Goal: Task Accomplishment & Management: Manage account settings

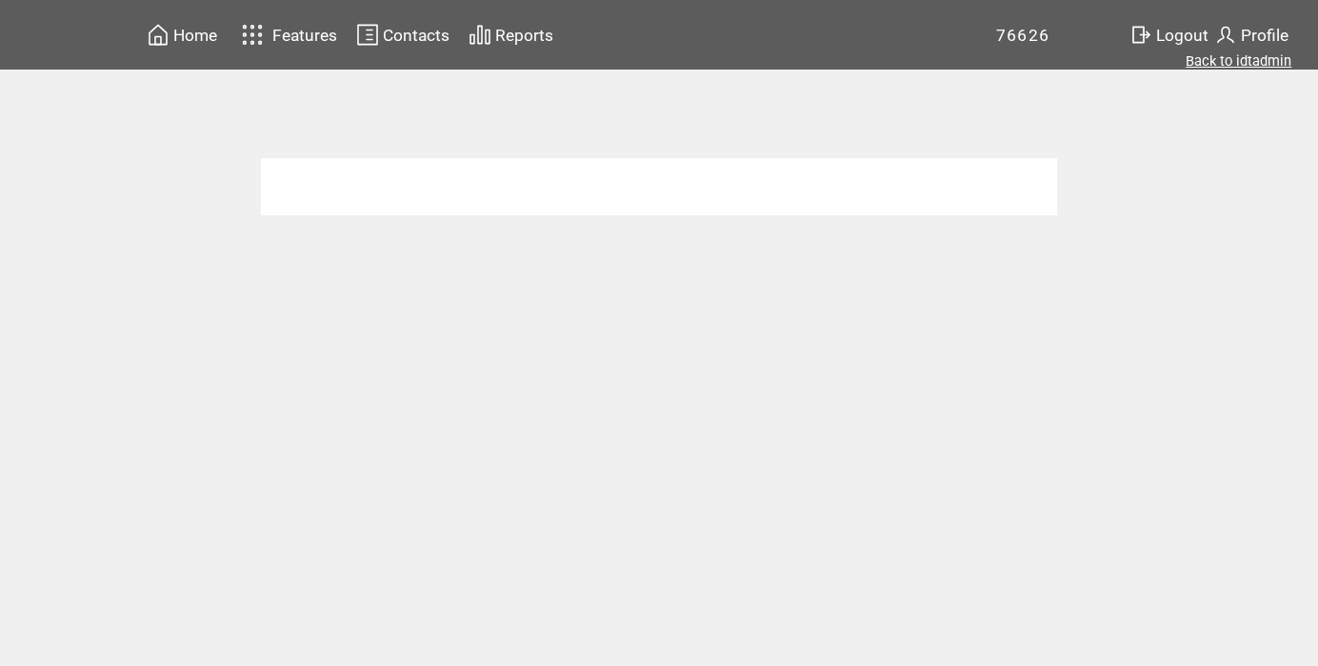
click at [1231, 60] on link "Back to idtadmin" at bounding box center [1239, 60] width 106 height 17
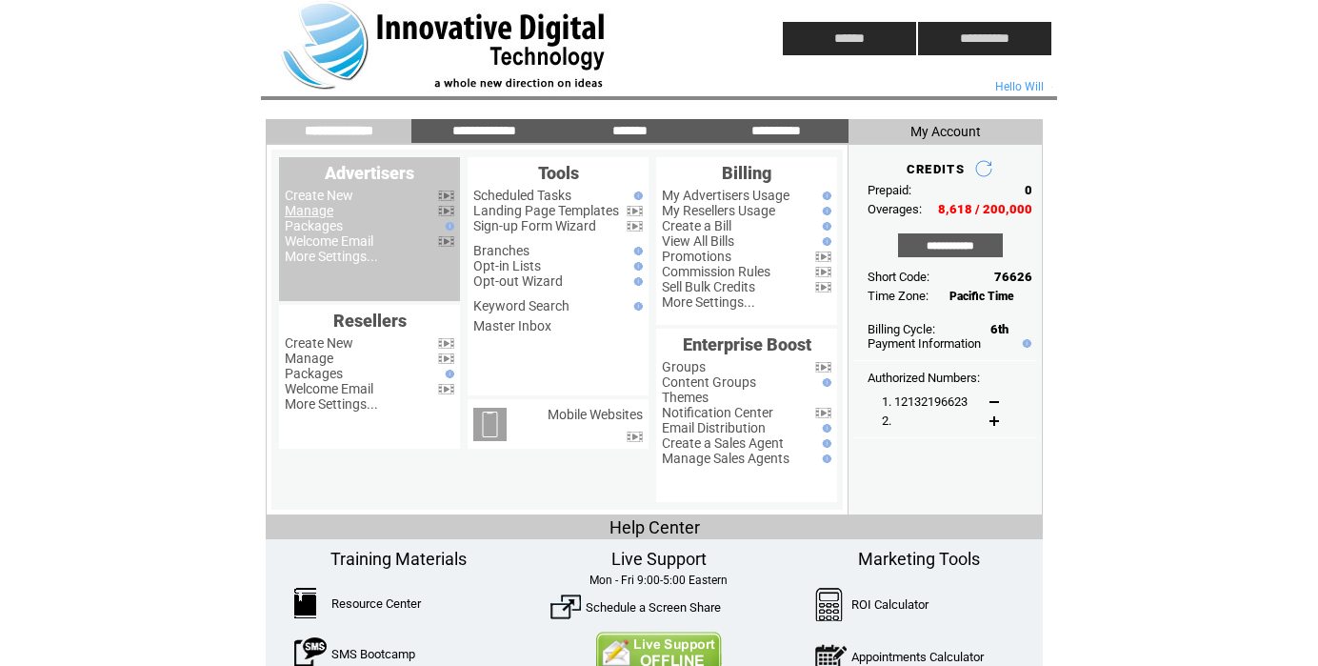
click at [323, 203] on link "Manage" at bounding box center [309, 210] width 49 height 15
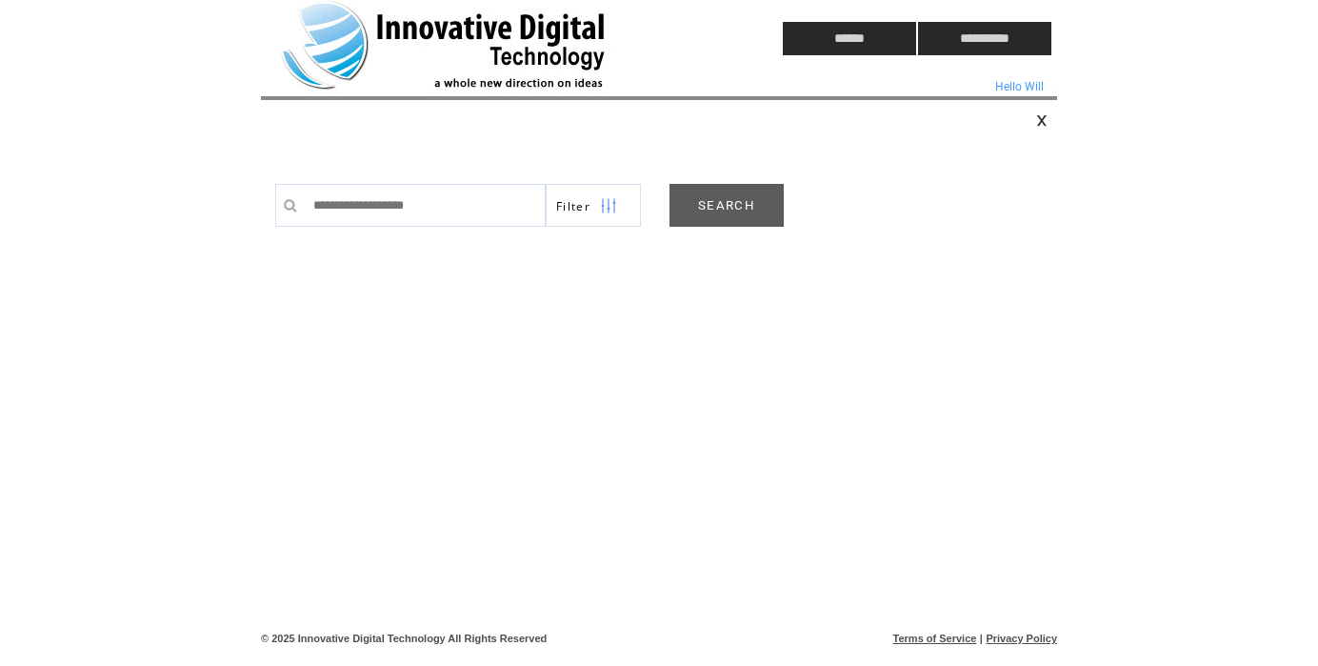
click at [733, 205] on link "SEARCH" at bounding box center [727, 205] width 114 height 43
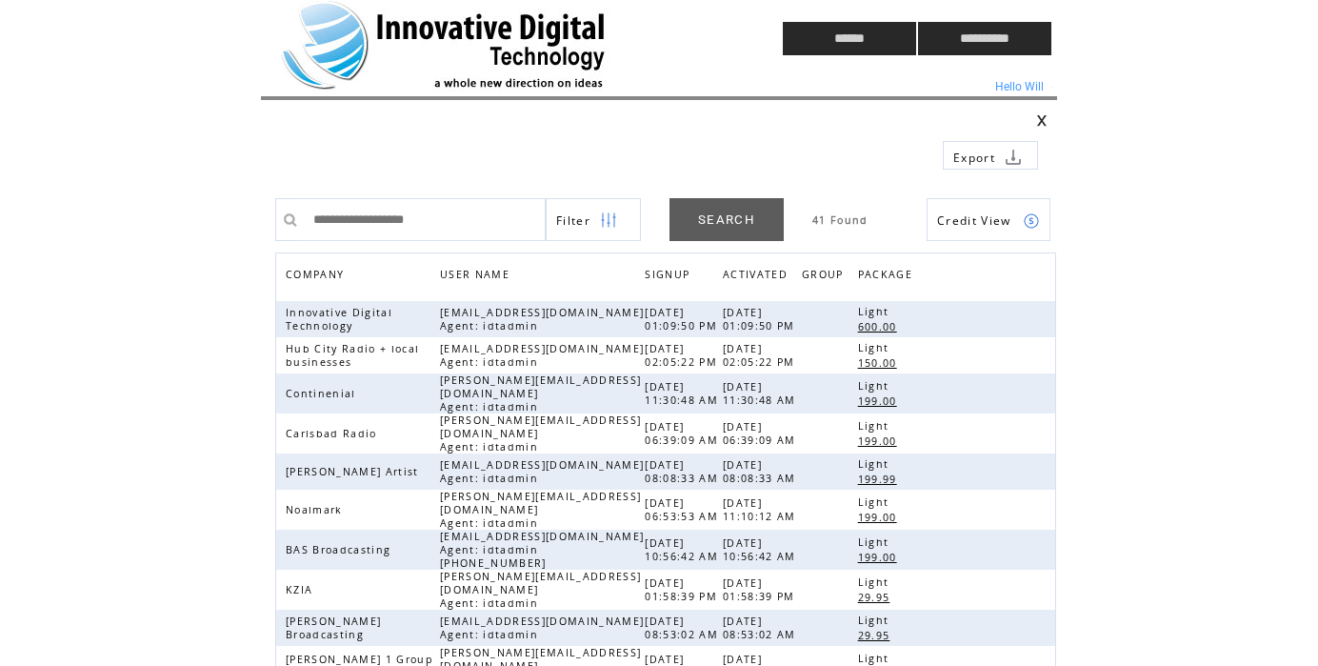
click at [329, 38] on td at bounding box center [486, 38] width 451 height 77
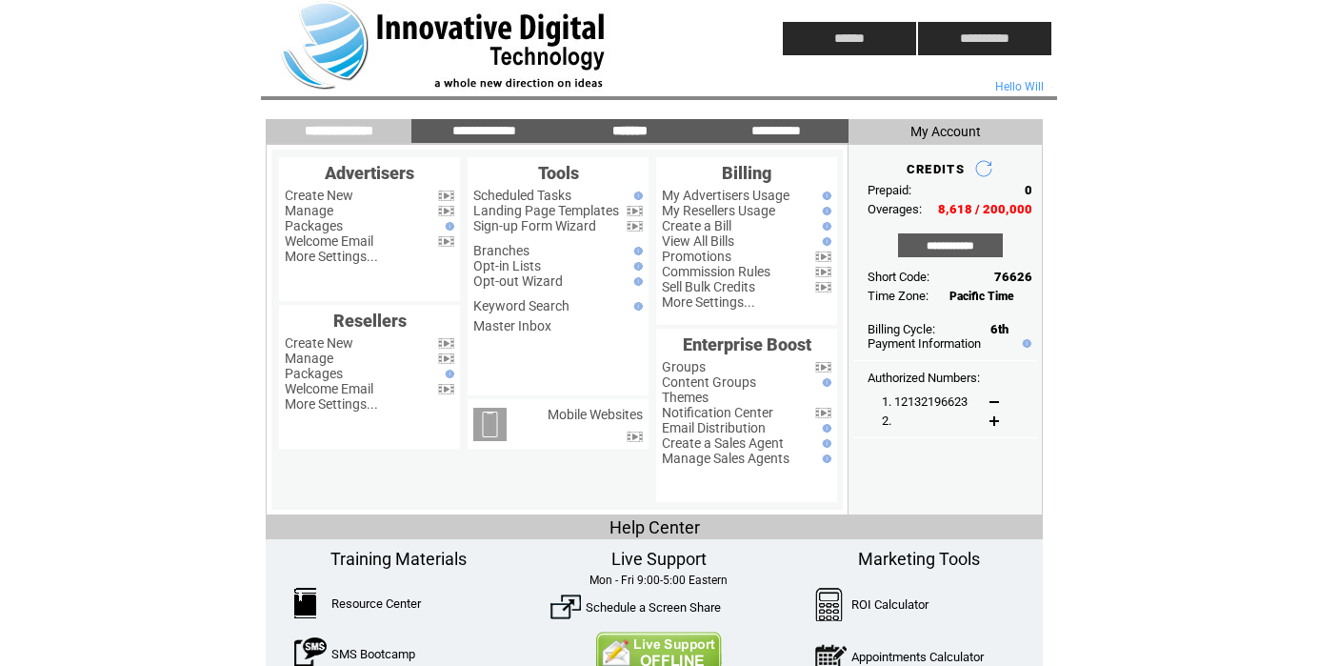
click at [634, 133] on input "*******" at bounding box center [630, 131] width 143 height 16
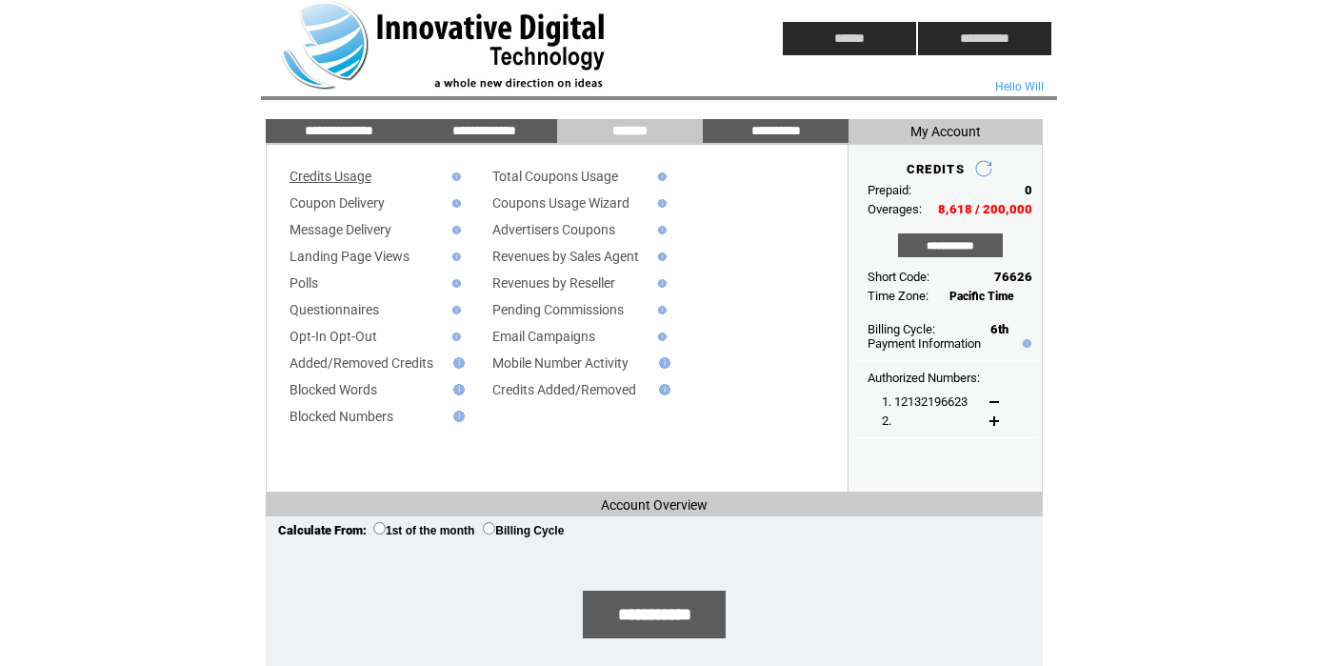
click at [346, 172] on link "Credits Usage" at bounding box center [331, 176] width 82 height 15
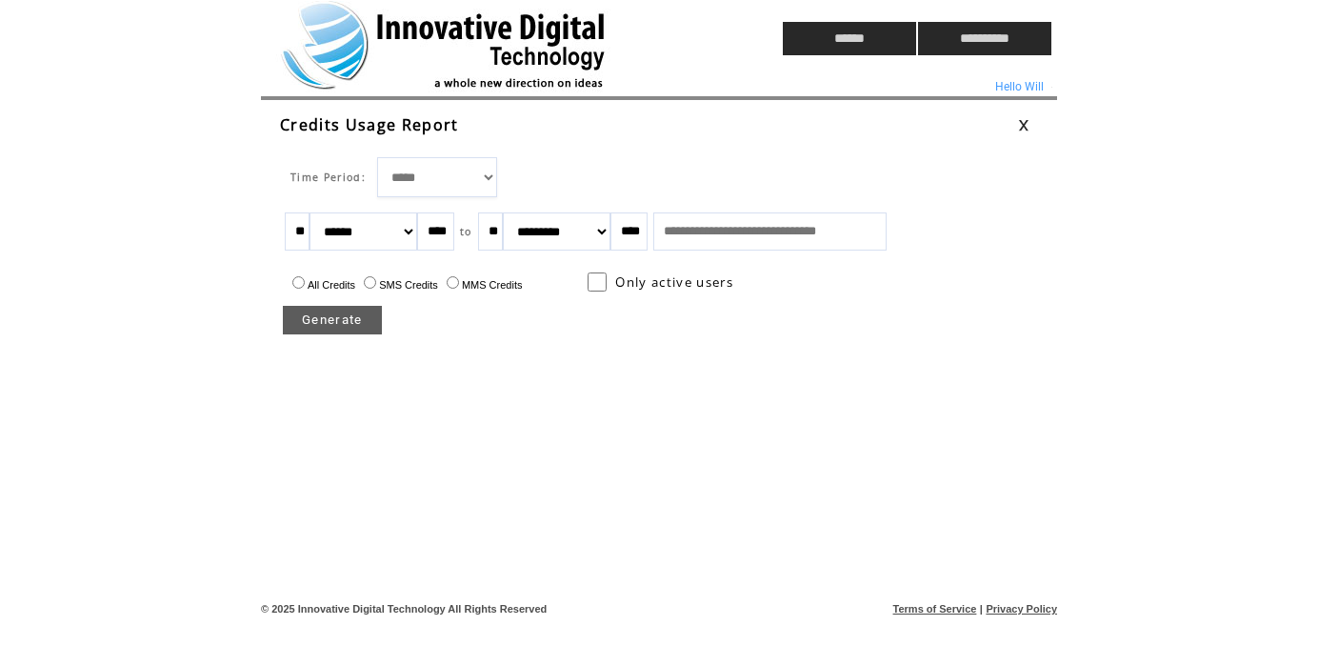
click at [310, 232] on input "**" at bounding box center [297, 231] width 25 height 38
type input "*"
click at [503, 233] on input "**" at bounding box center [490, 231] width 25 height 38
type input "*"
click at [336, 323] on link "Generate" at bounding box center [332, 320] width 99 height 29
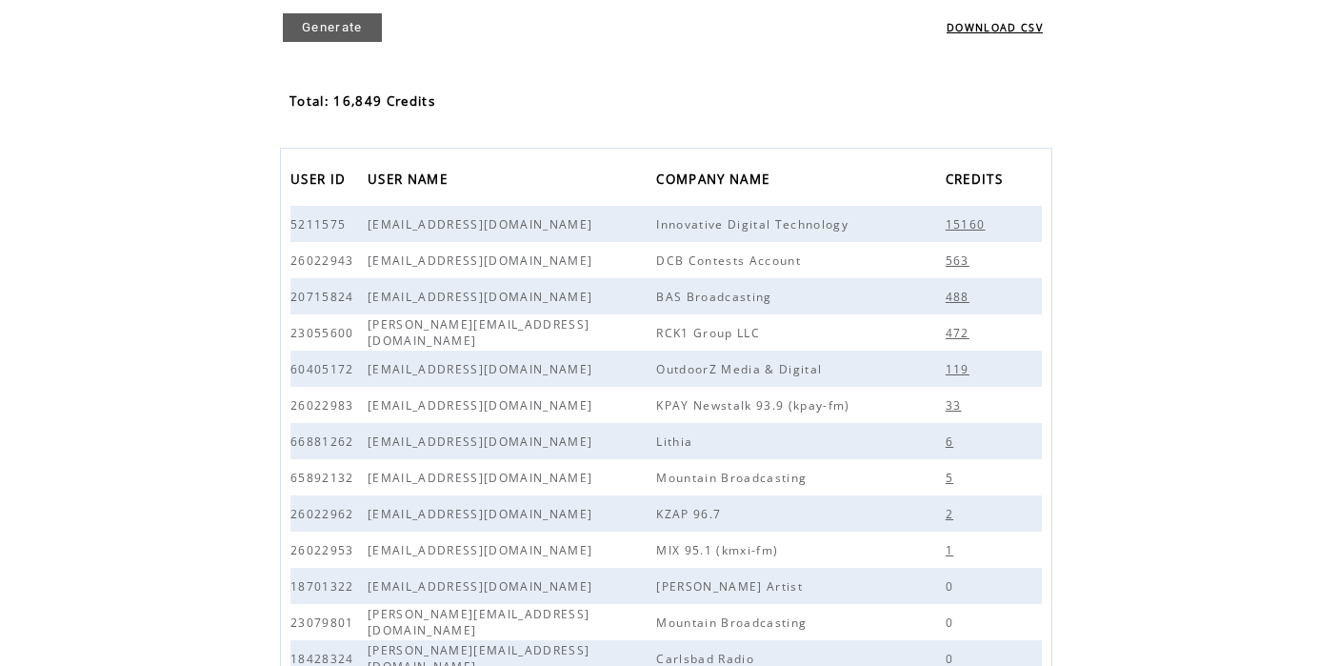
scroll to position [294, 0]
click at [959, 330] on span "472" at bounding box center [960, 331] width 29 height 16
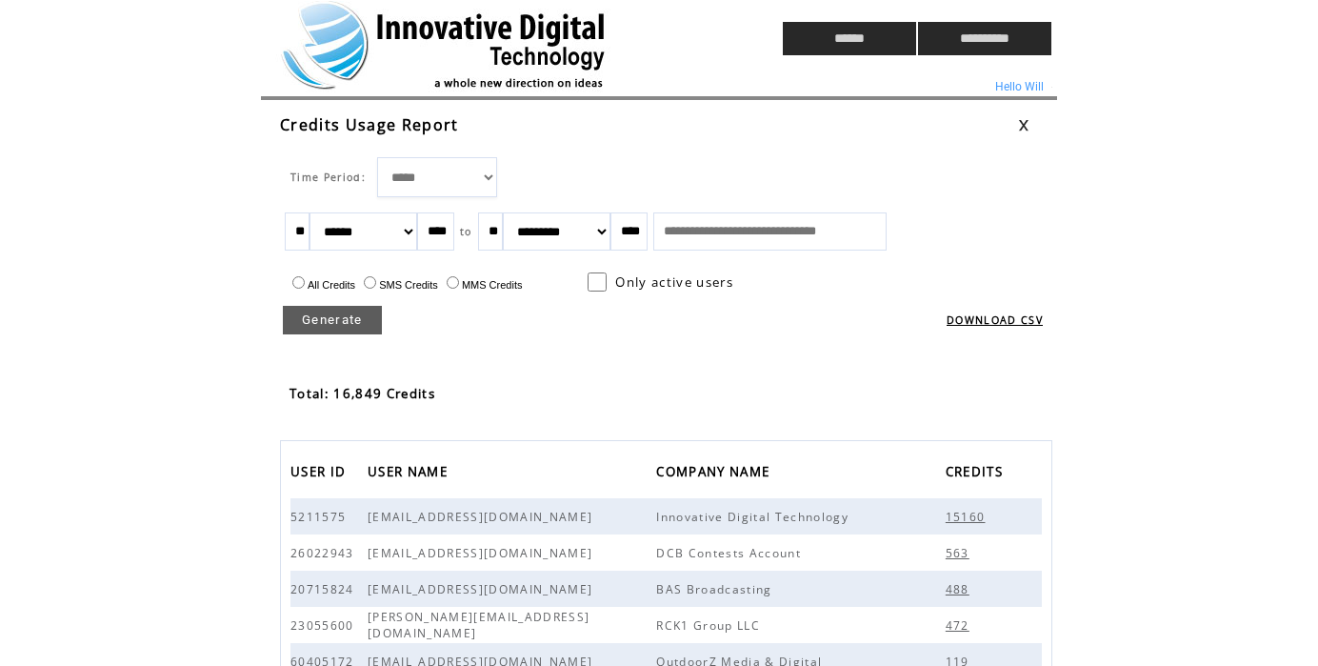
scroll to position [294, 0]
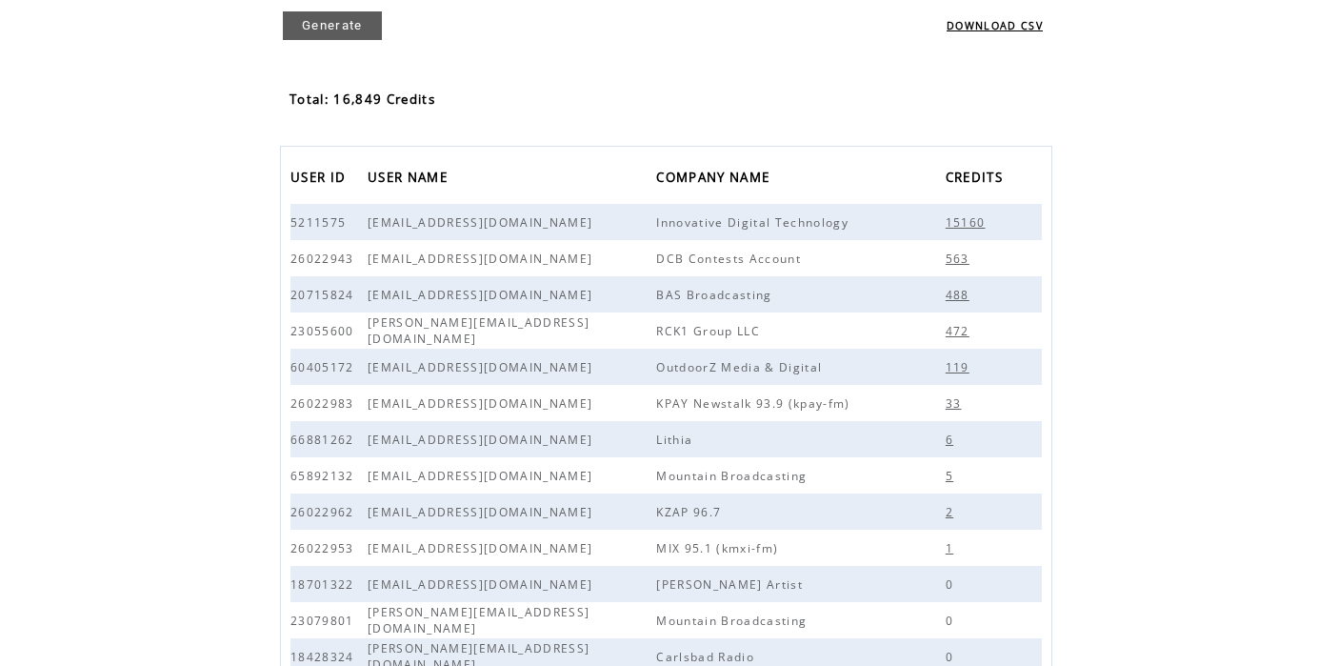
click at [962, 220] on span "15160" at bounding box center [968, 222] width 45 height 16
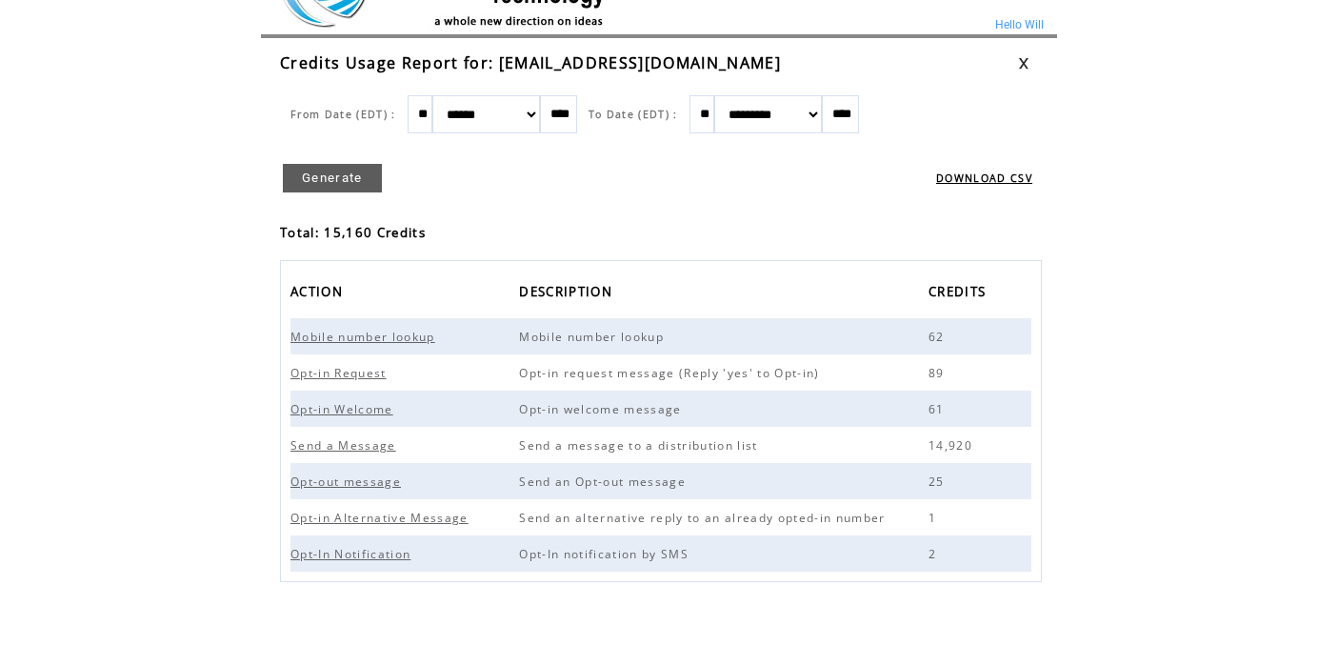
scroll to position [81, 0]
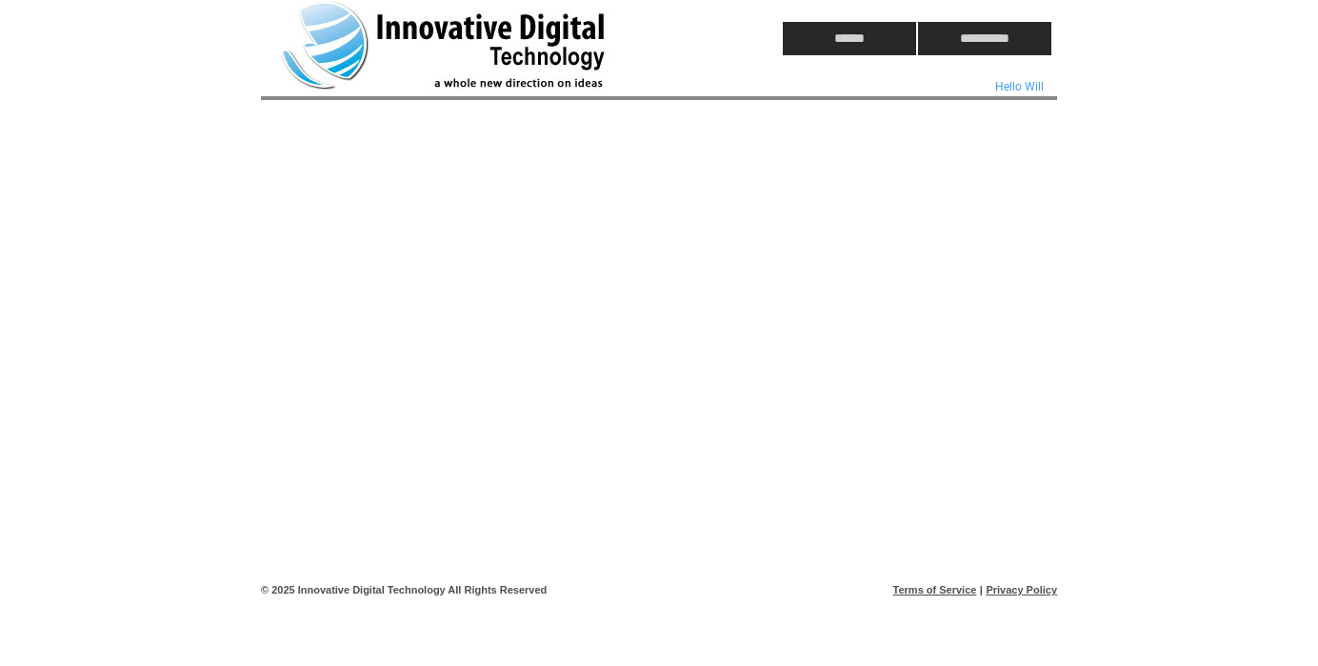
click at [330, 42] on td at bounding box center [486, 38] width 451 height 77
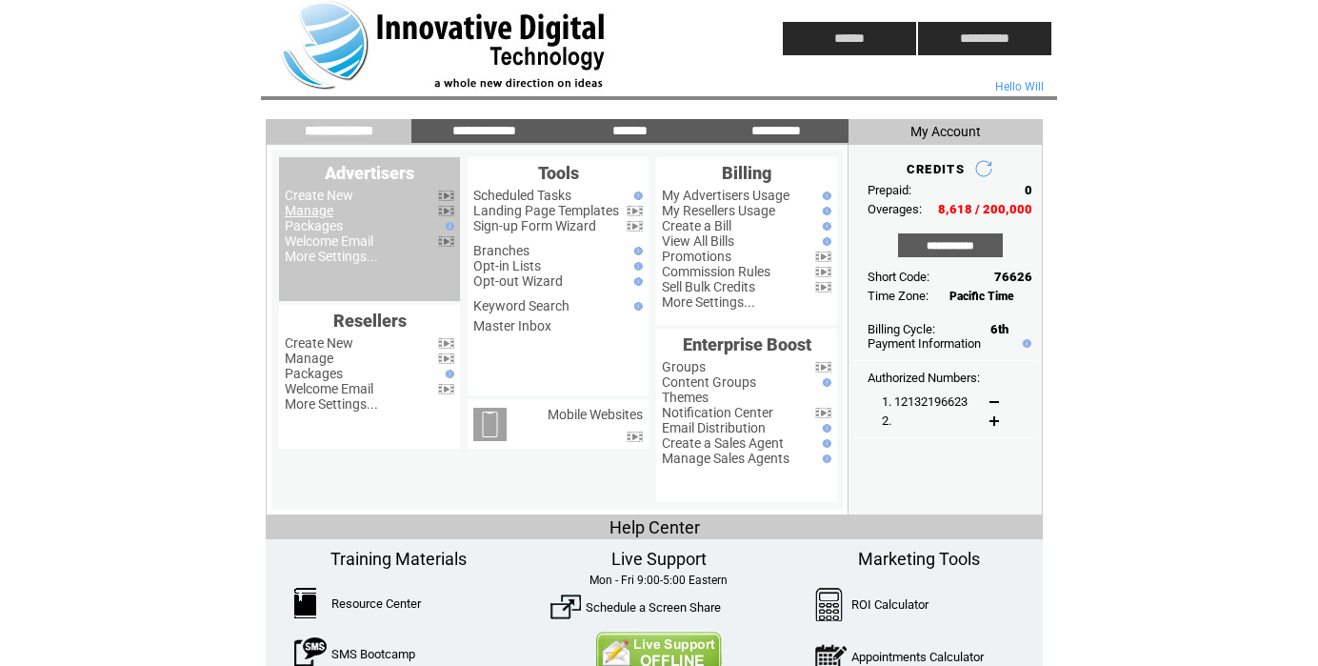
click at [324, 210] on link "Manage" at bounding box center [309, 210] width 49 height 15
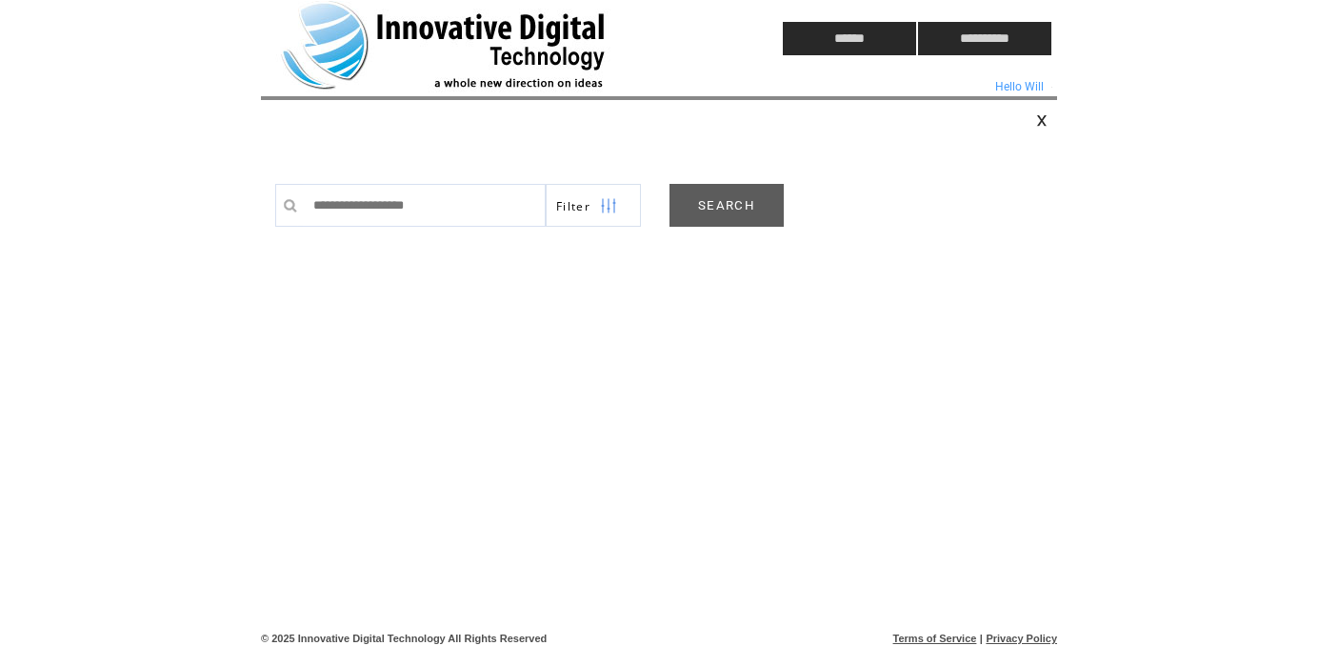
click at [731, 207] on link "SEARCH" at bounding box center [727, 205] width 114 height 43
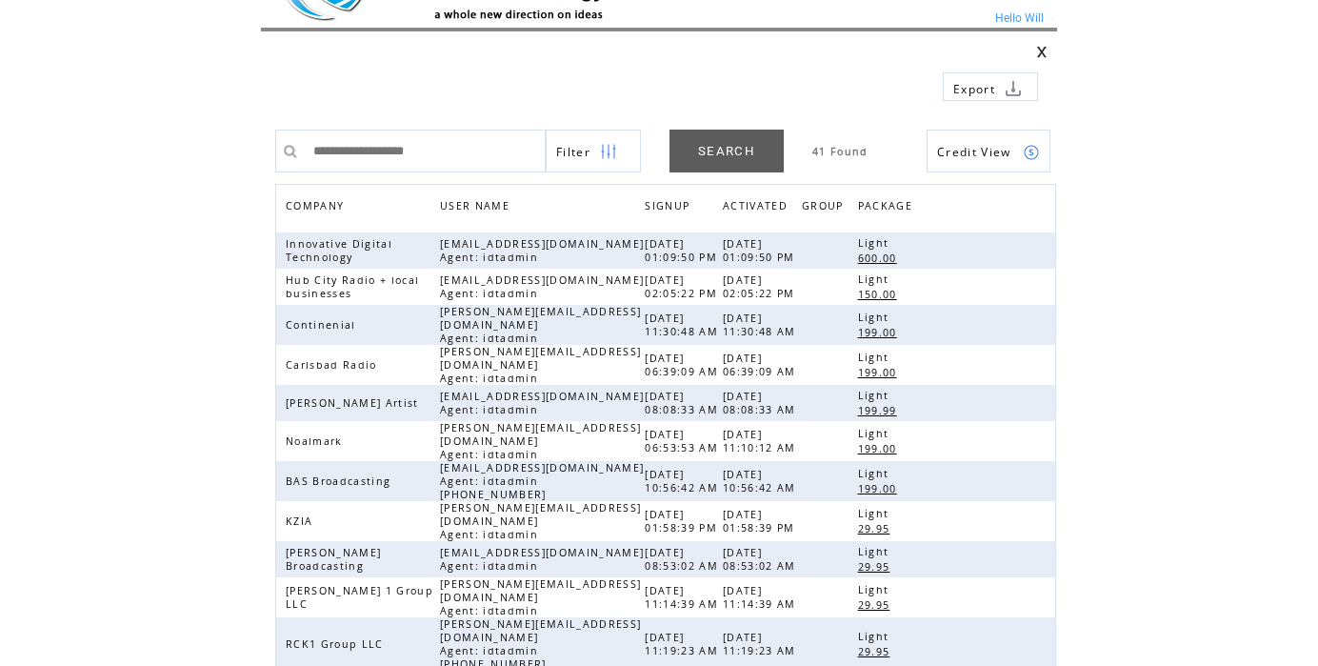
scroll to position [81, 0]
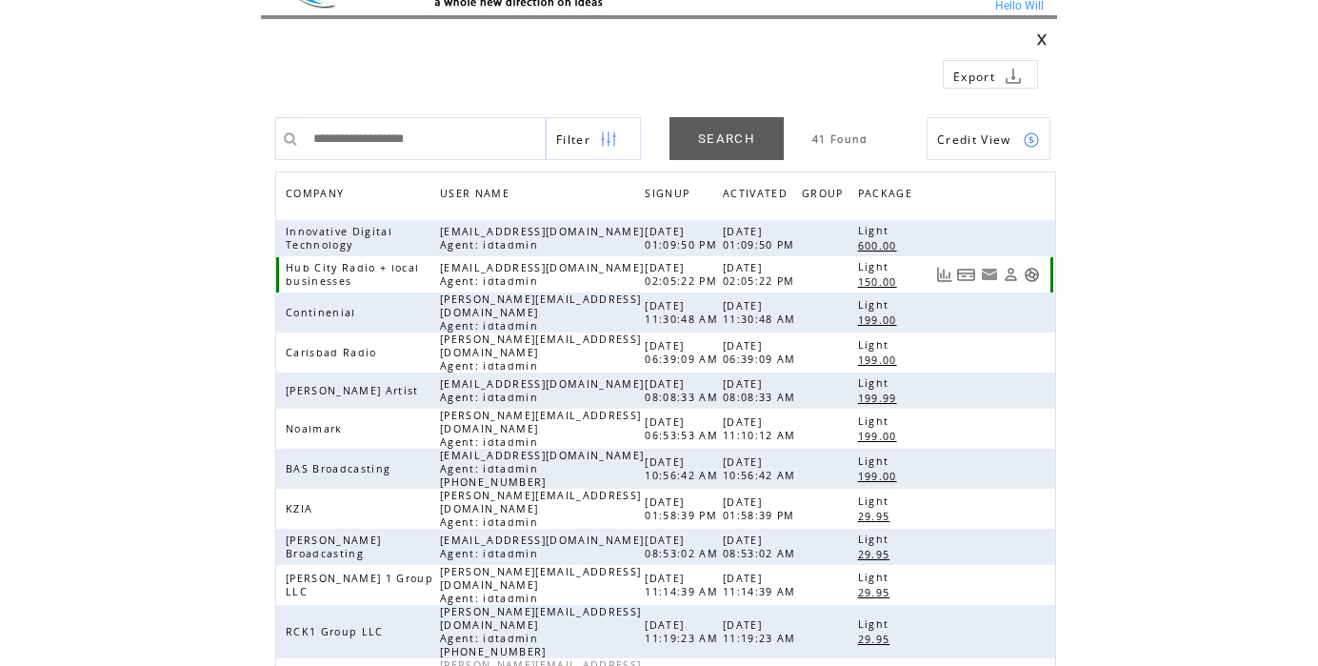
click at [1031, 273] on link at bounding box center [1032, 275] width 16 height 16
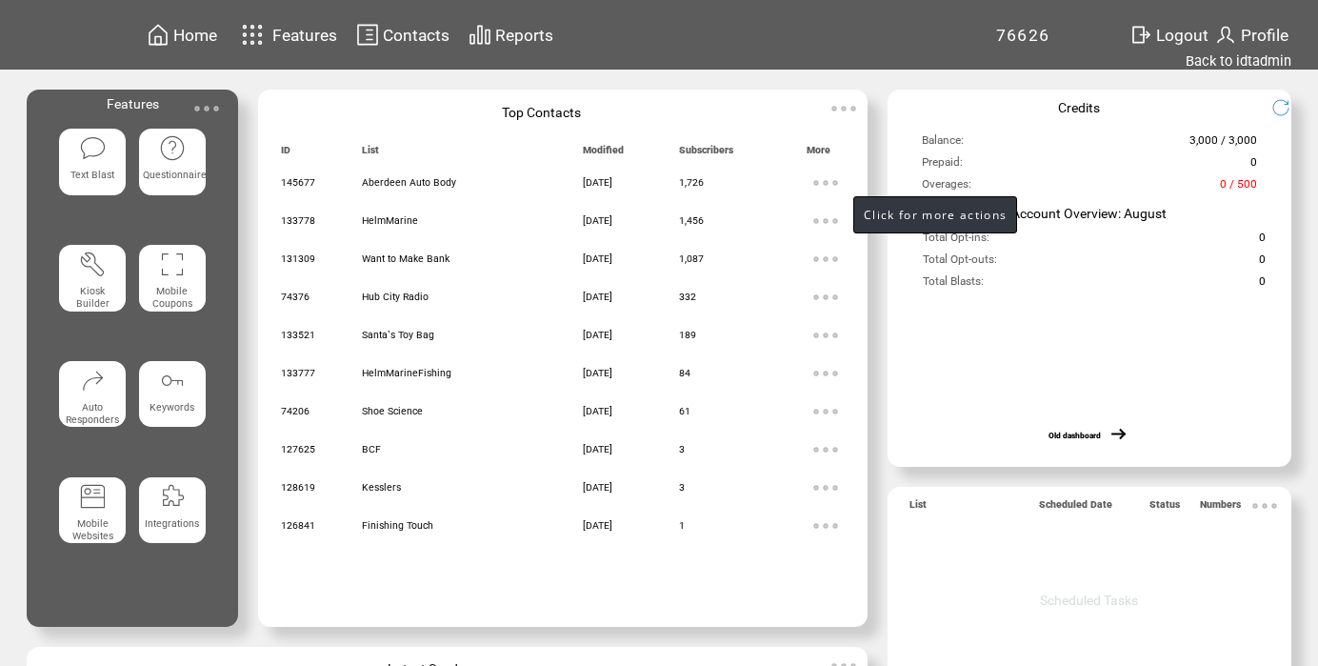
click at [834, 179] on img at bounding box center [826, 183] width 38 height 38
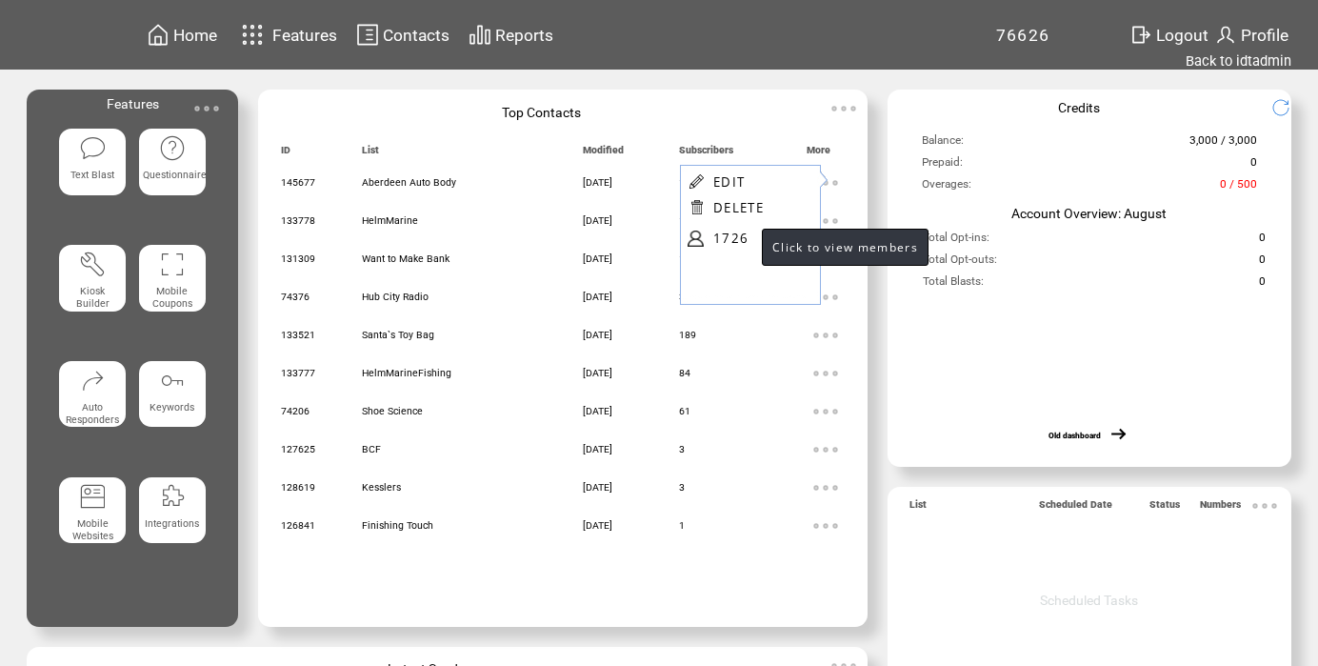
click at [739, 234] on link "1726" at bounding box center [760, 238] width 95 height 29
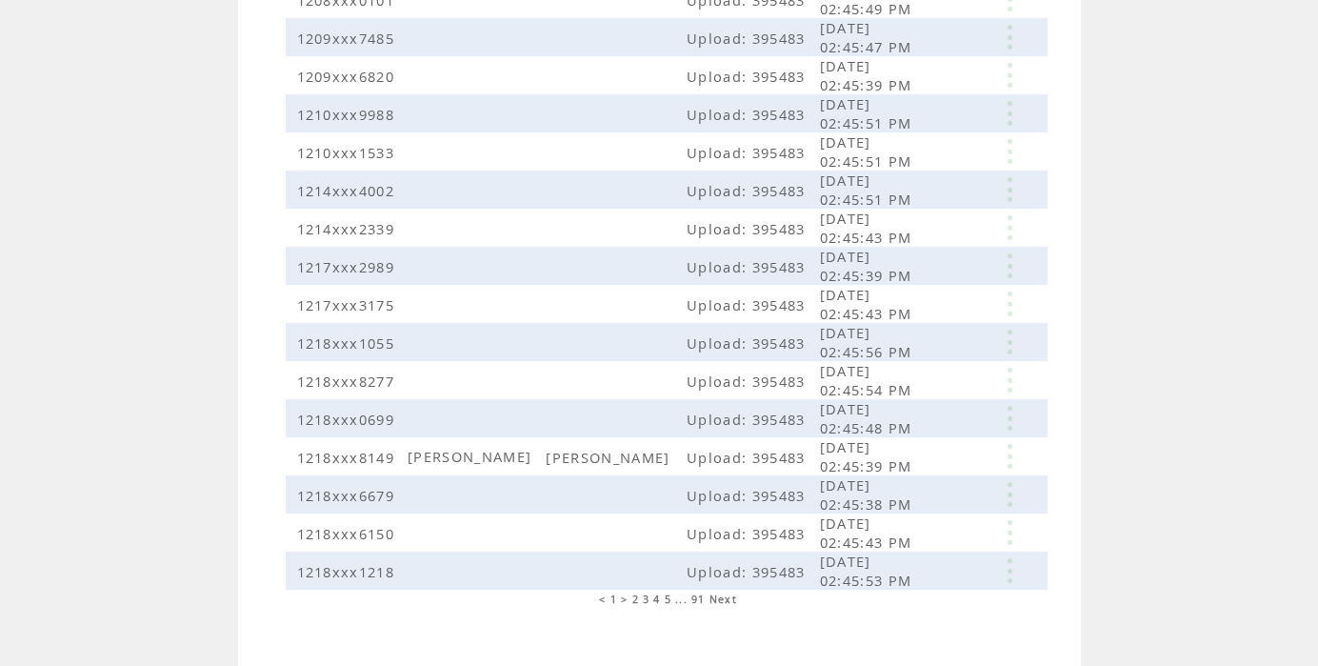
scroll to position [463, 0]
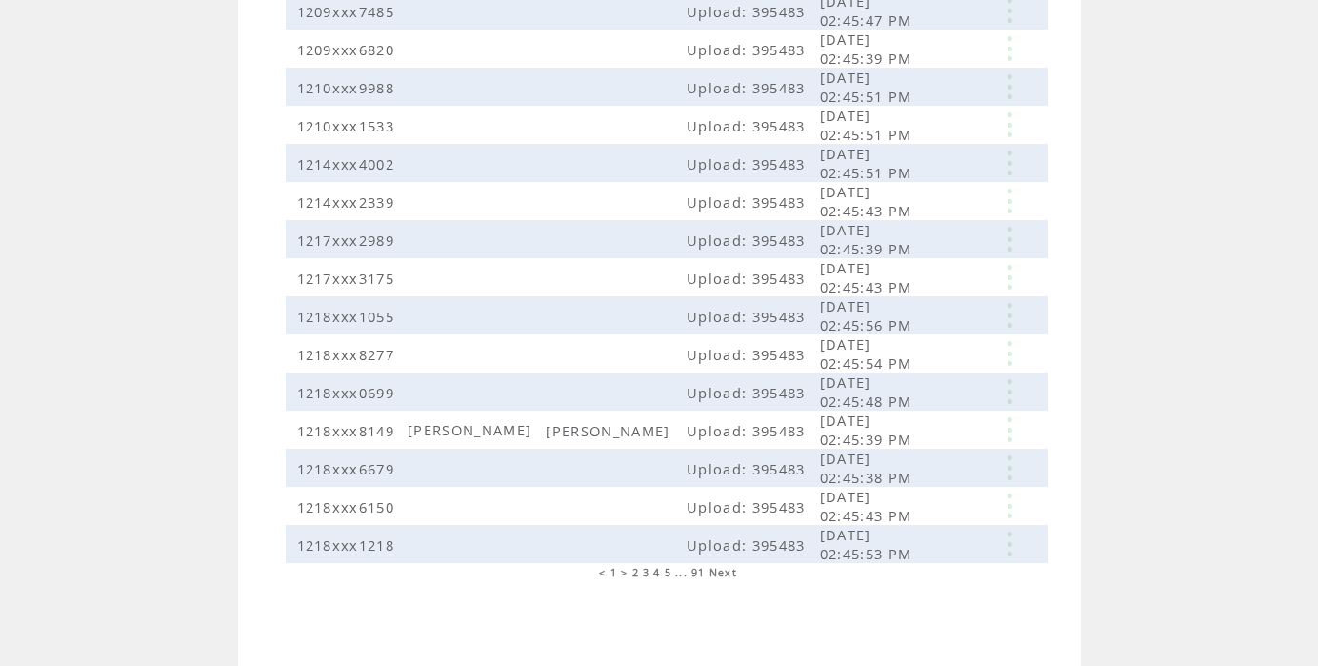
click at [669, 571] on span "5" at bounding box center [668, 572] width 7 height 13
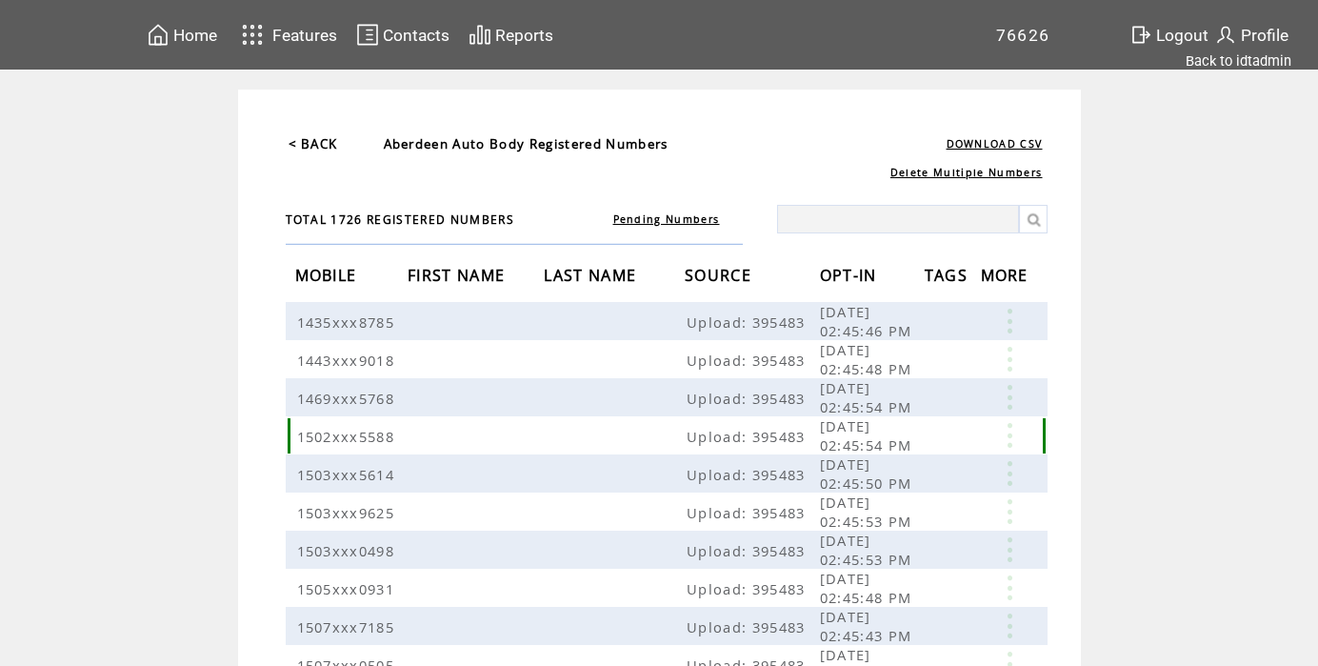
scroll to position [463, 0]
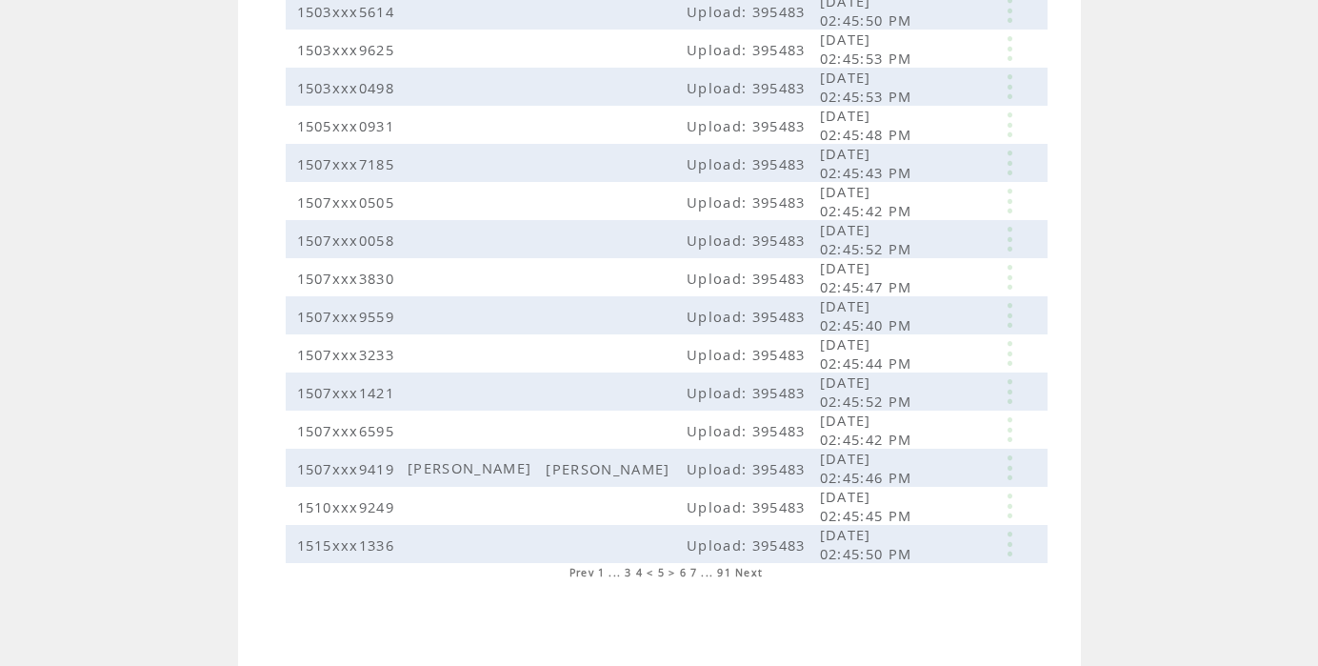
click at [749, 571] on span "Next" at bounding box center [749, 572] width 28 height 13
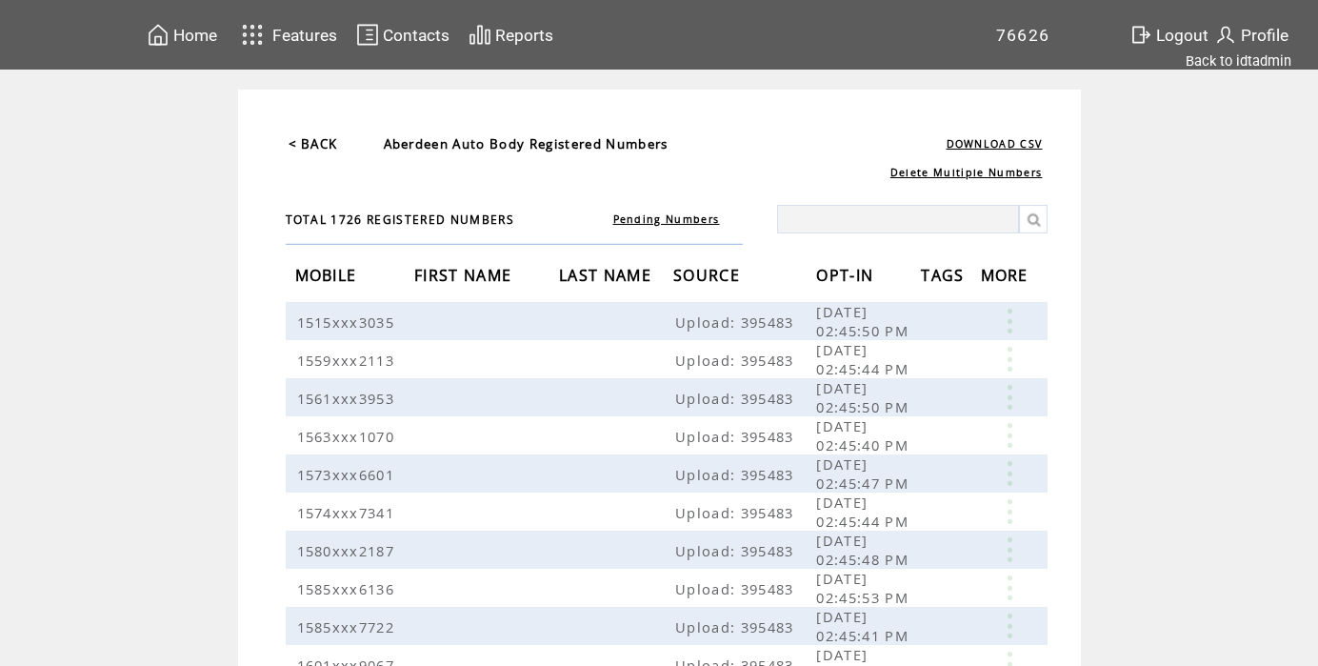
click at [318, 149] on link "< BACK" at bounding box center [314, 143] width 50 height 17
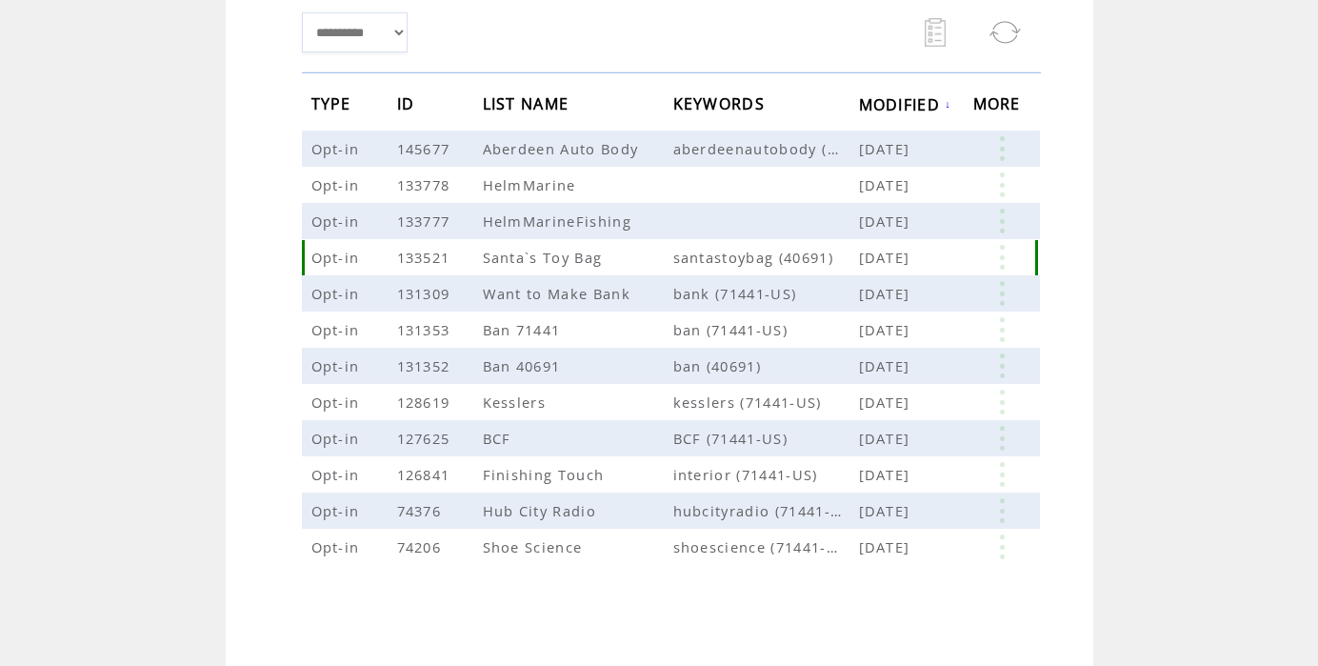
scroll to position [312, 0]
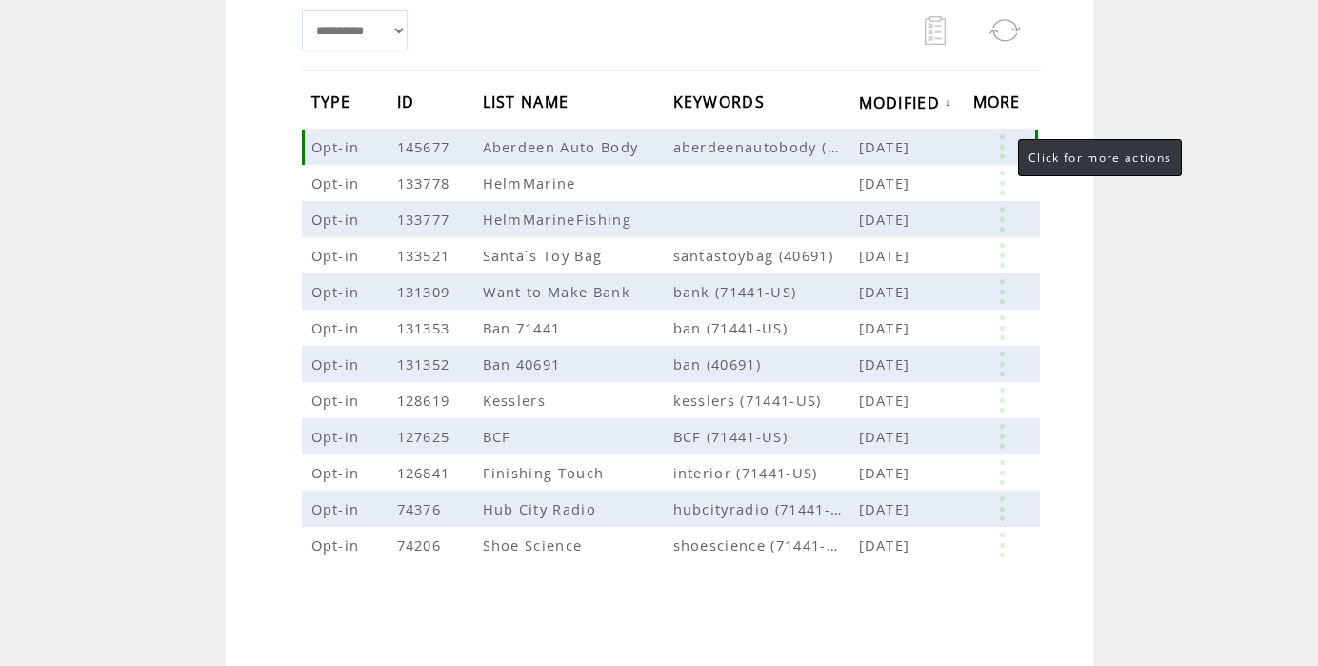
click at [999, 141] on link at bounding box center [1001, 146] width 57 height 25
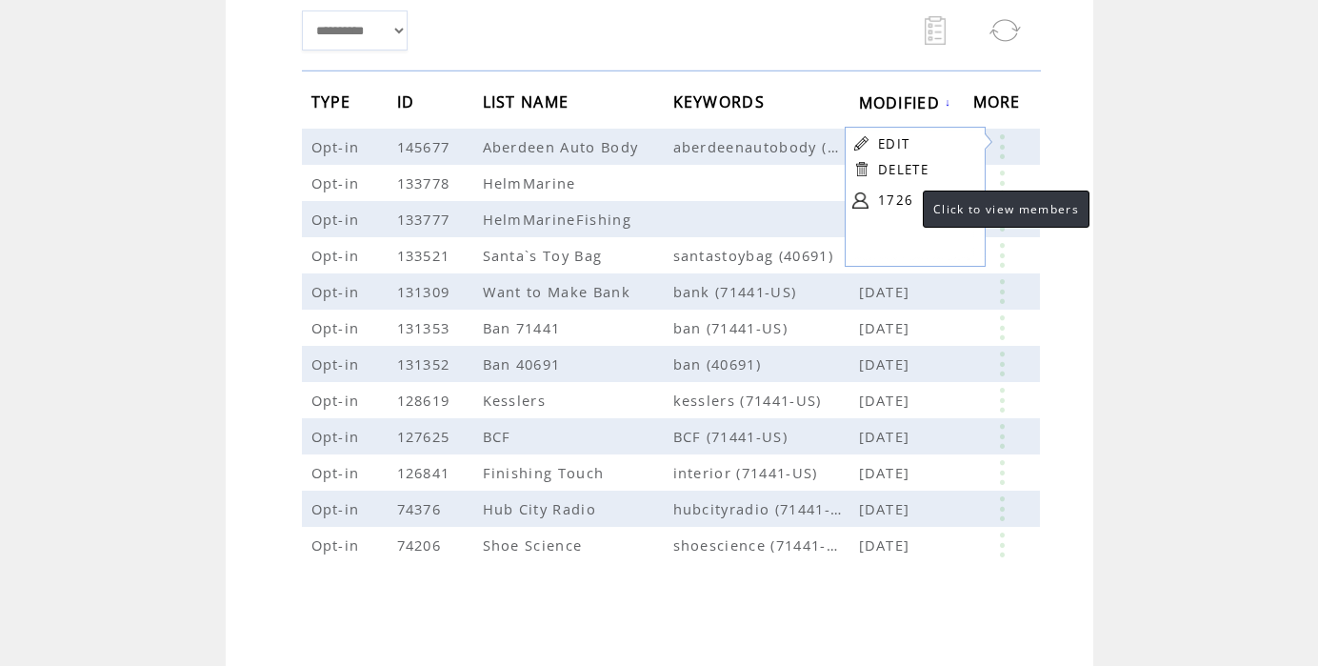
click at [904, 198] on link "1726" at bounding box center [925, 200] width 95 height 29
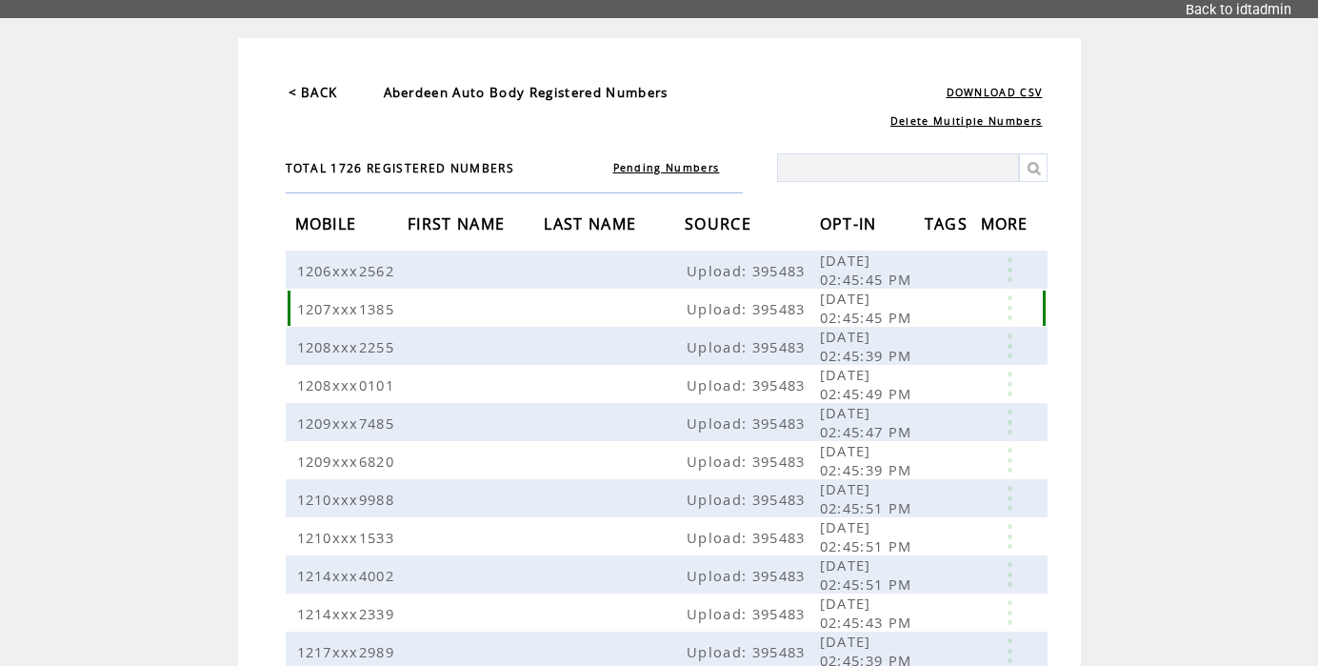
scroll to position [52, 0]
click at [325, 86] on link "< BACK" at bounding box center [314, 91] width 50 height 17
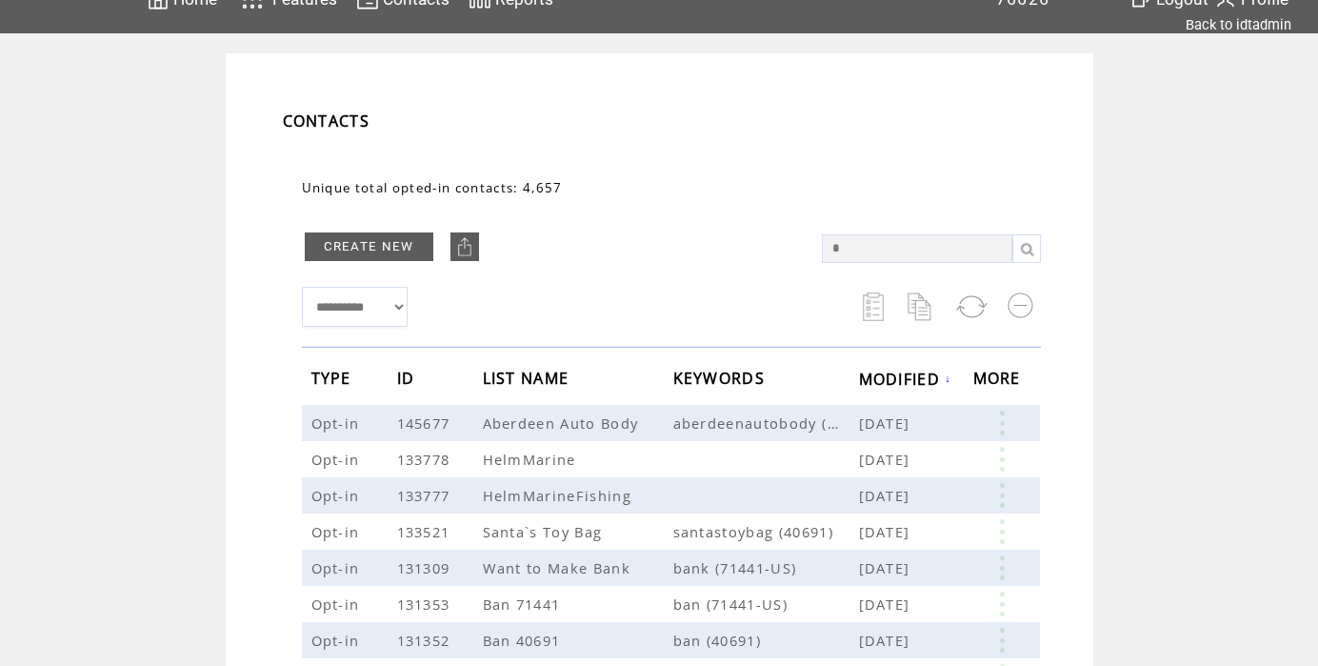
scroll to position [44, 0]
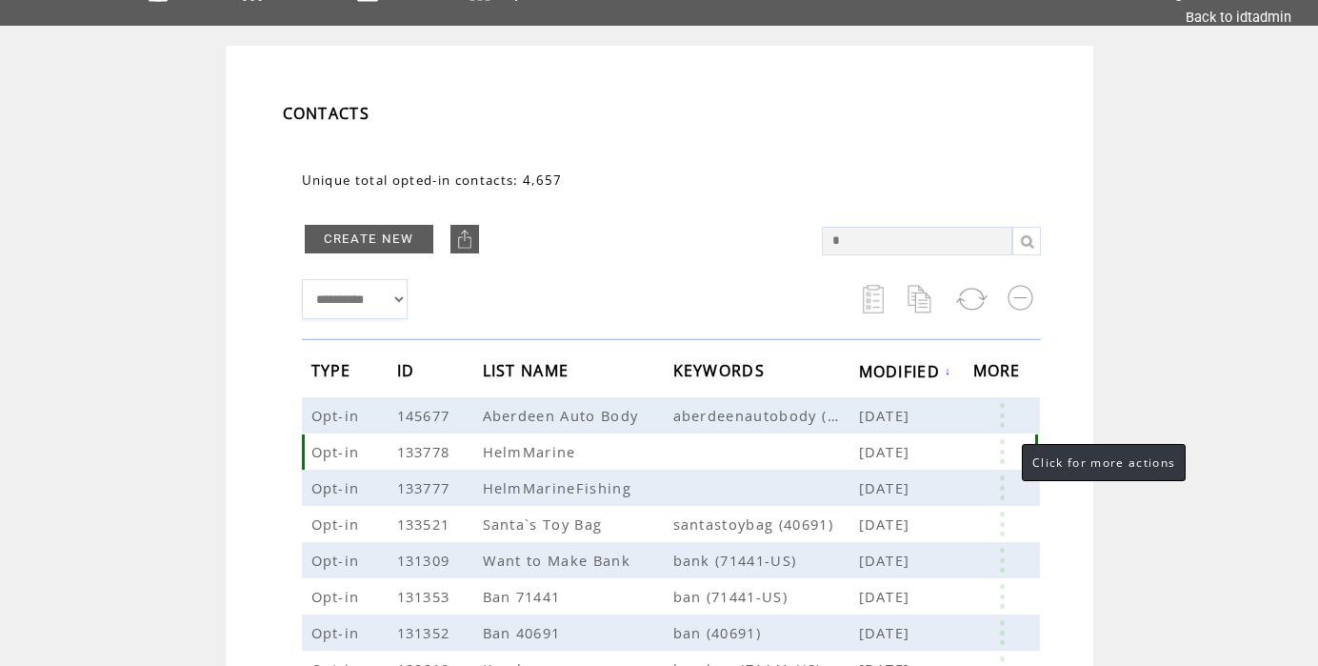
click at [1003, 451] on link at bounding box center [1001, 451] width 57 height 25
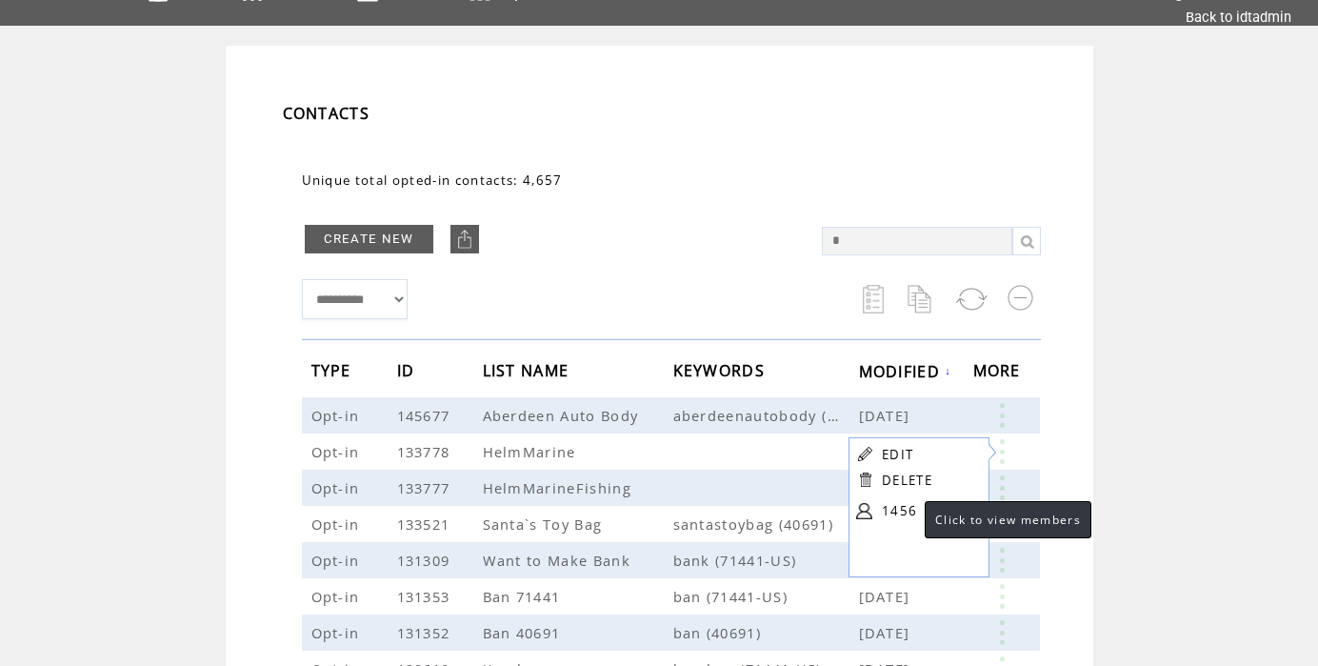
click at [906, 509] on link "1456" at bounding box center [929, 510] width 95 height 29
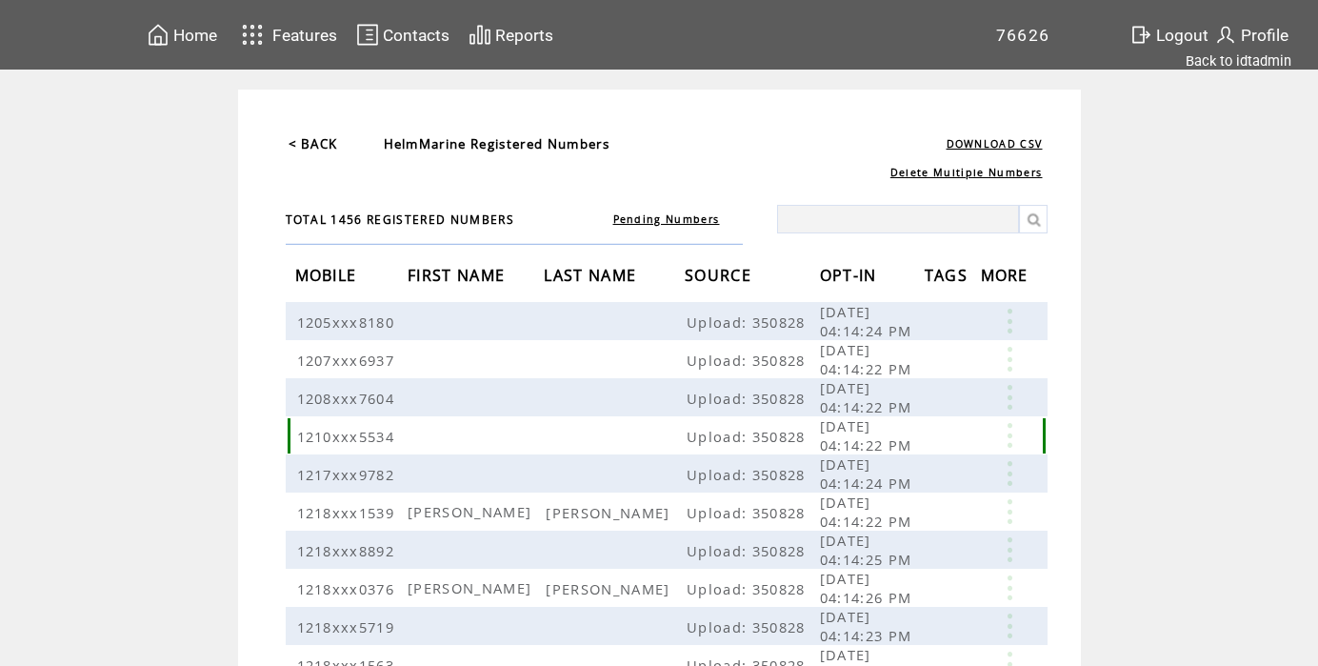
scroll to position [463, 0]
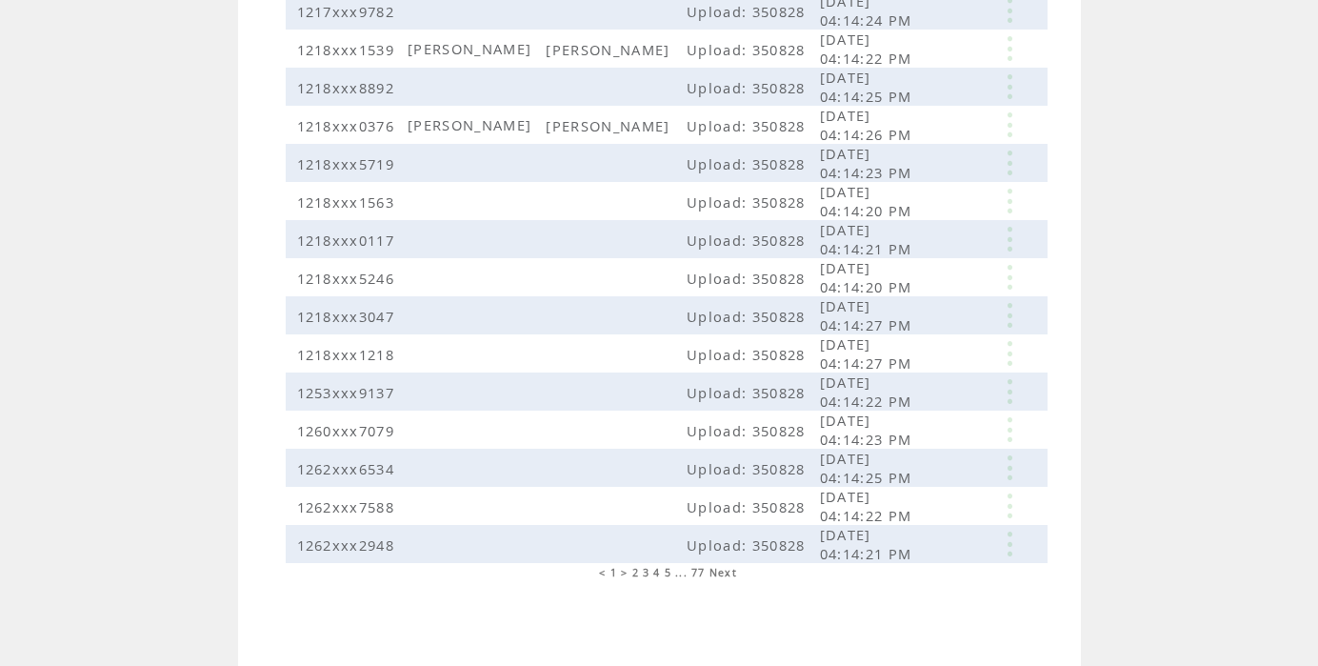
click at [722, 574] on span "Next" at bounding box center [724, 572] width 28 height 13
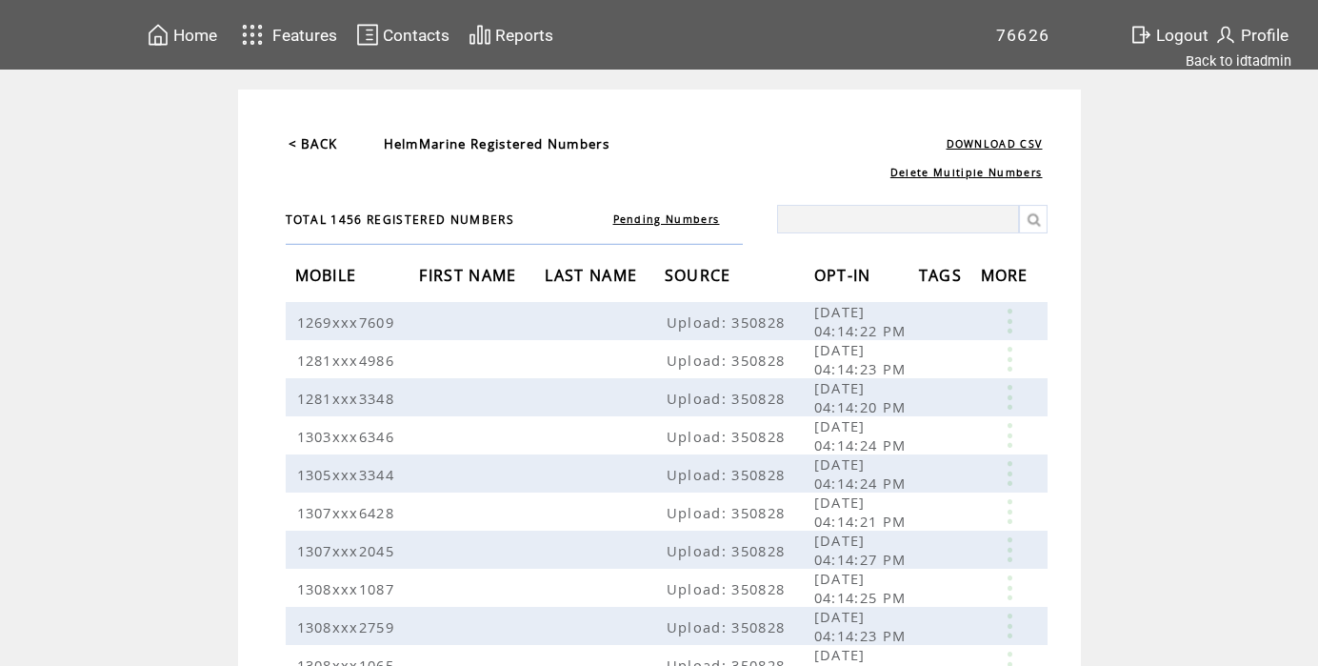
click at [325, 143] on link "< BACK" at bounding box center [314, 143] width 50 height 17
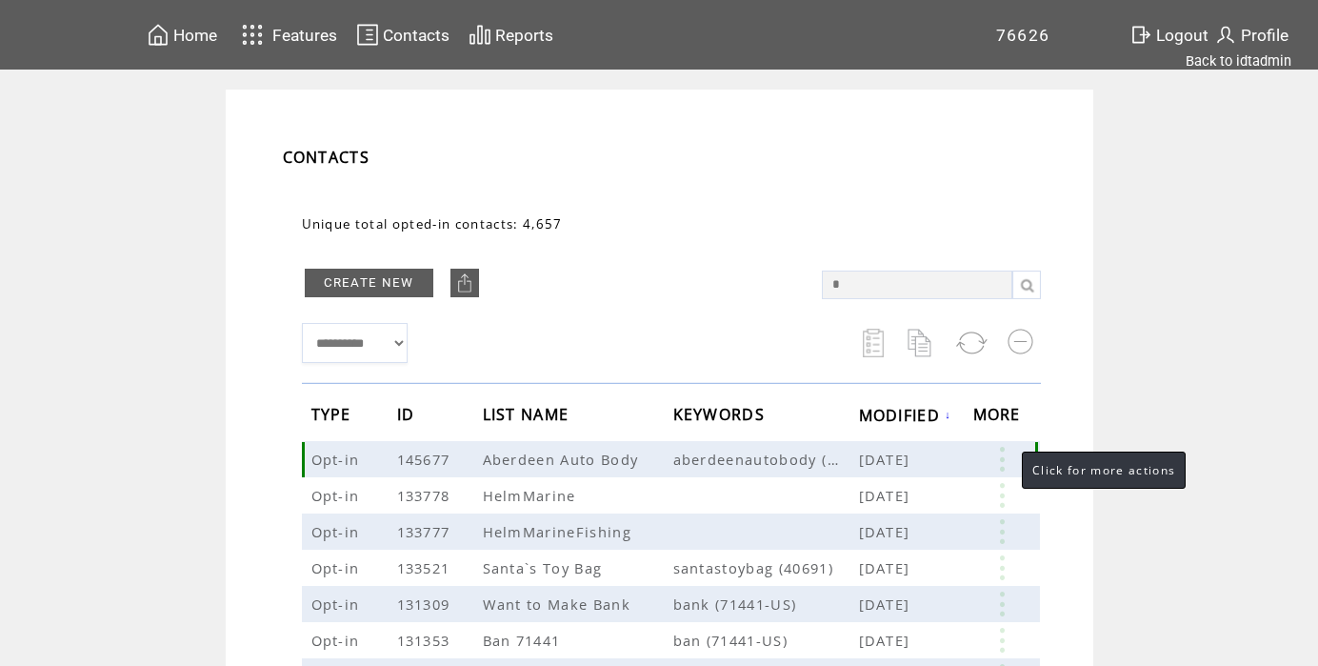
click at [1003, 456] on link at bounding box center [1001, 459] width 57 height 25
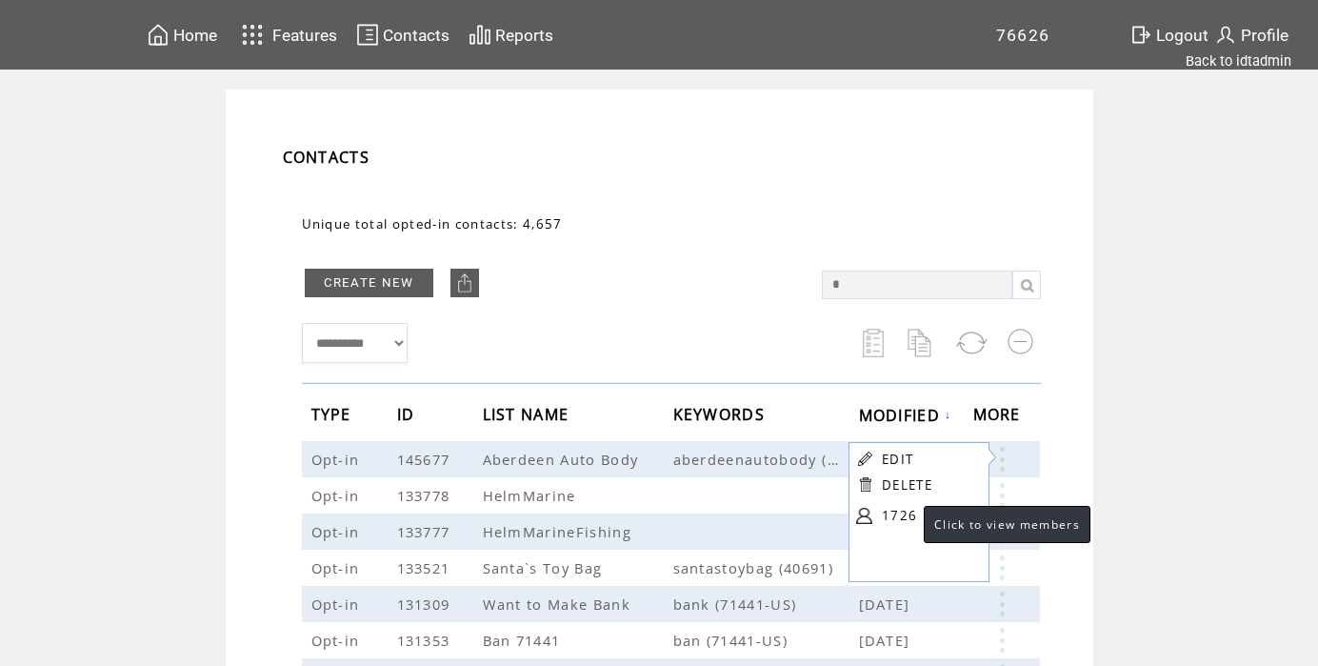
click at [905, 515] on link "1726" at bounding box center [929, 515] width 95 height 29
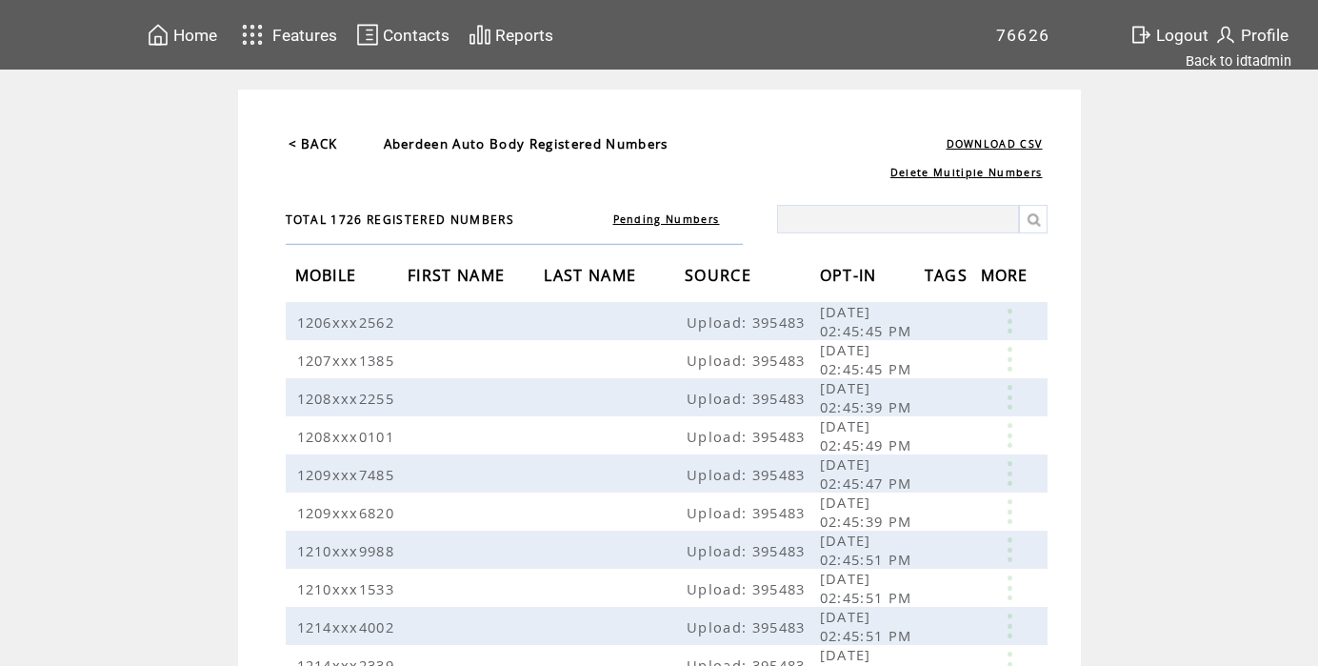
click at [313, 145] on link "< BACK" at bounding box center [314, 143] width 50 height 17
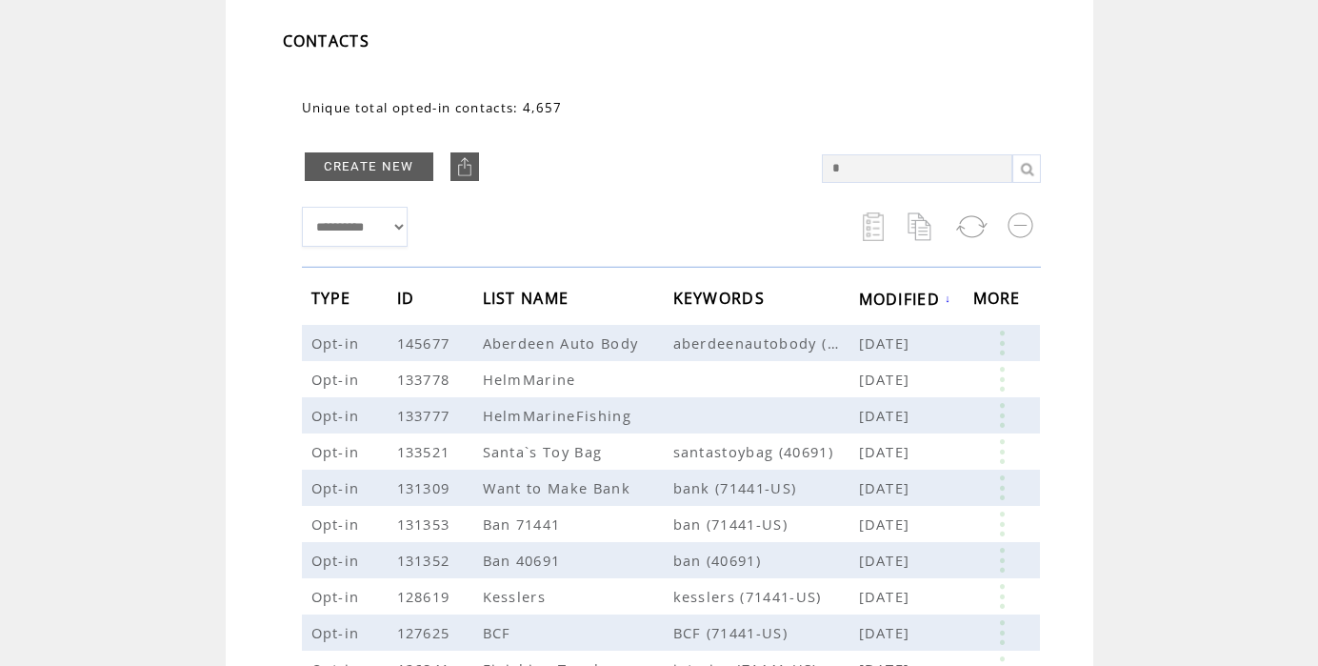
scroll to position [118, 0]
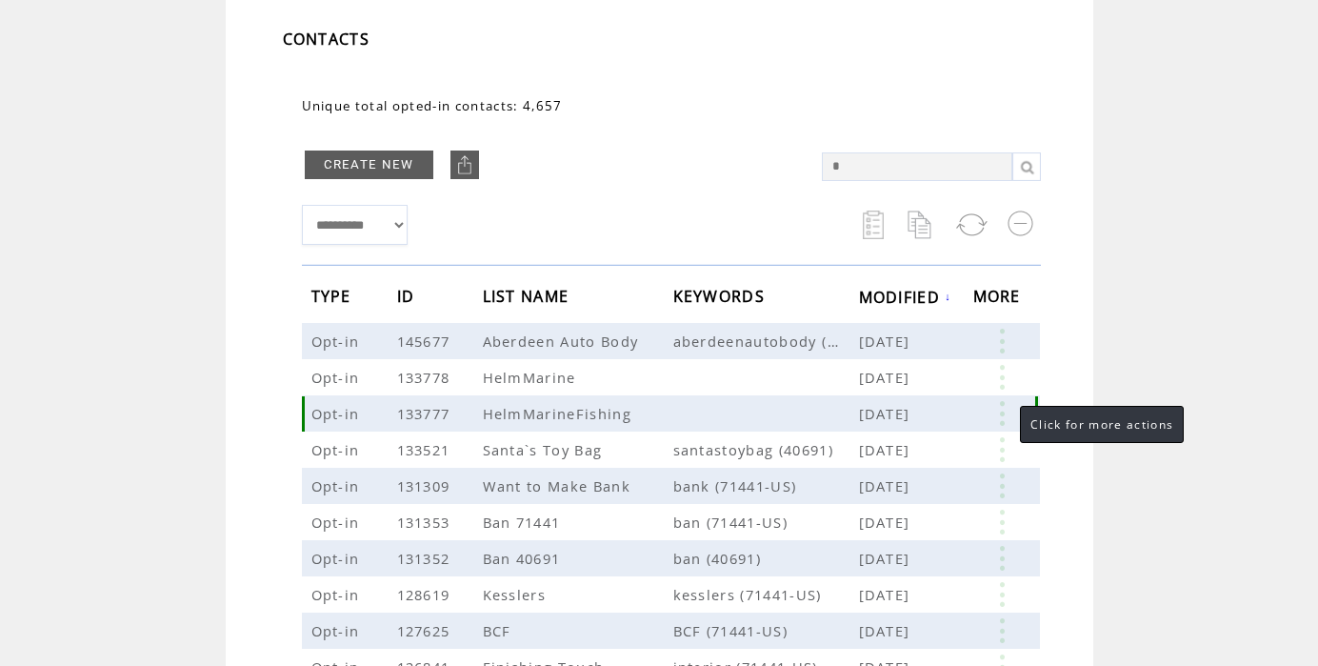
click at [1001, 414] on link at bounding box center [1001, 413] width 57 height 25
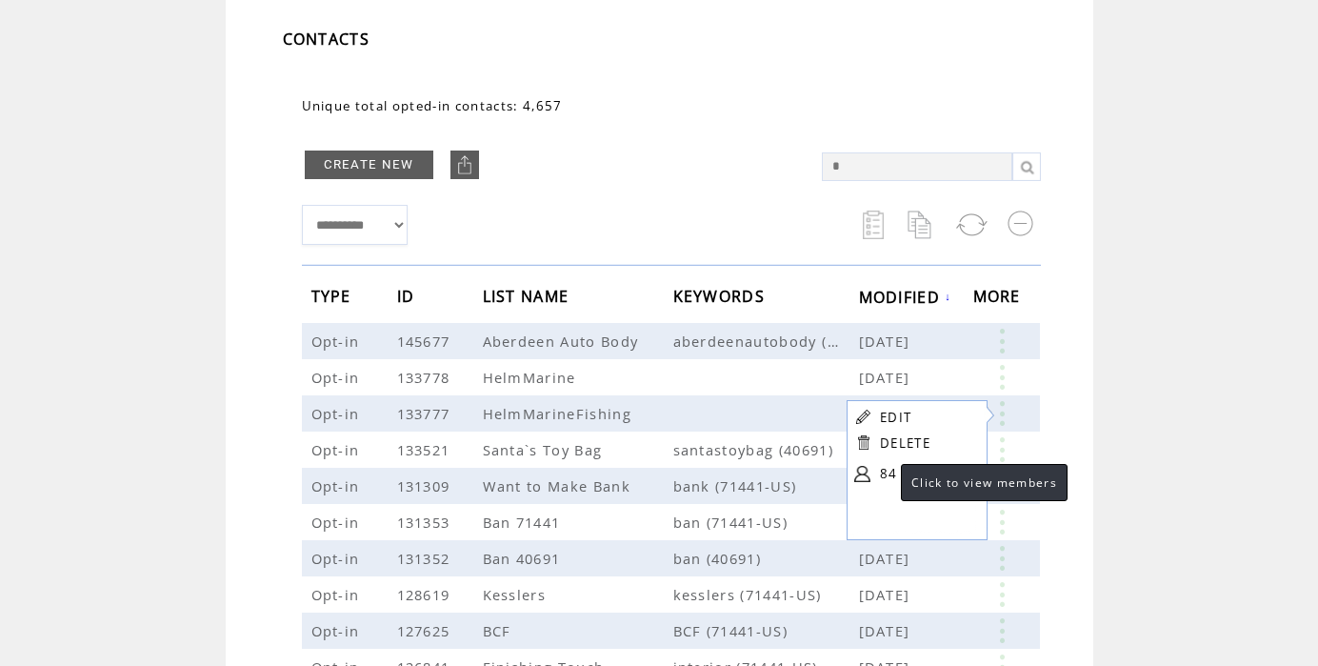
click at [882, 471] on link "84" at bounding box center [927, 473] width 95 height 29
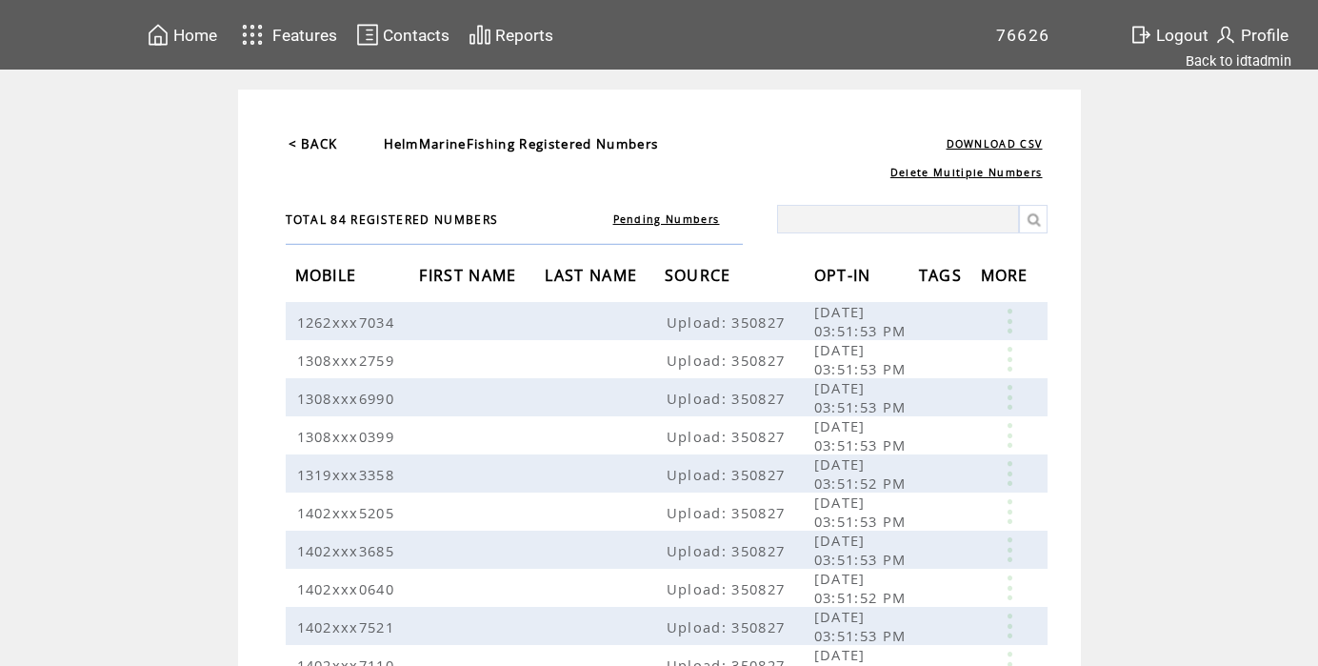
click at [314, 140] on link "< BACK" at bounding box center [314, 143] width 50 height 17
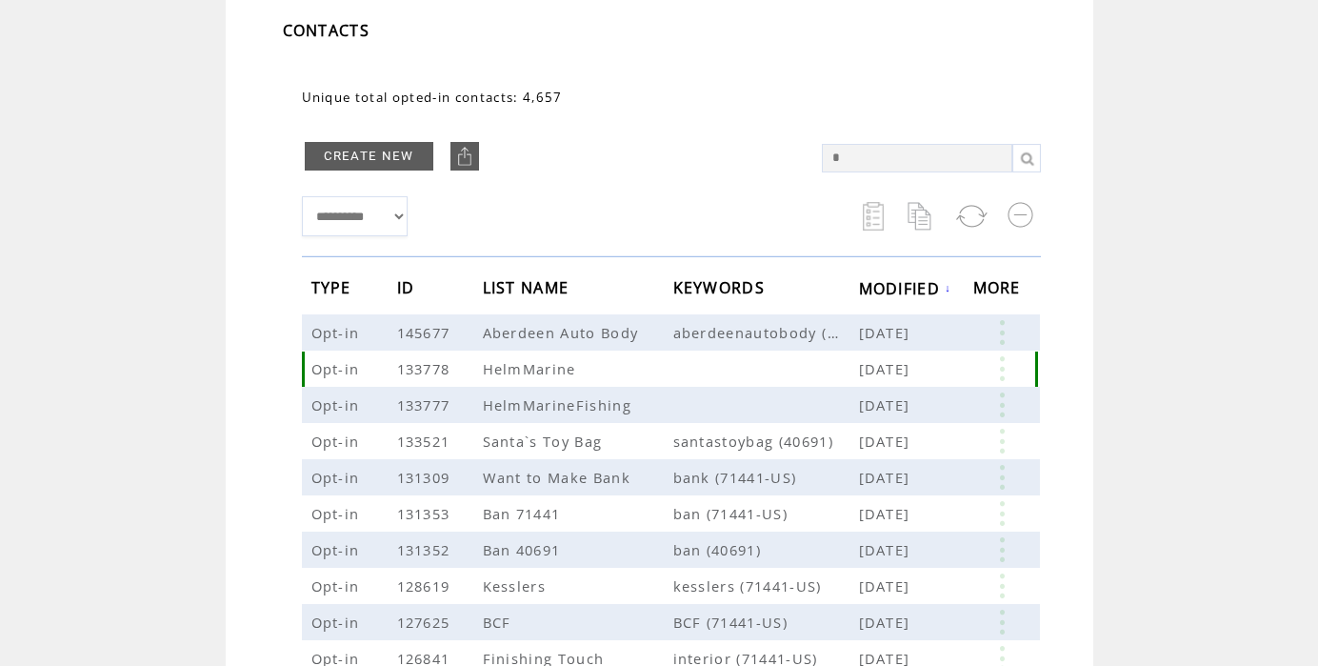
scroll to position [140, 0]
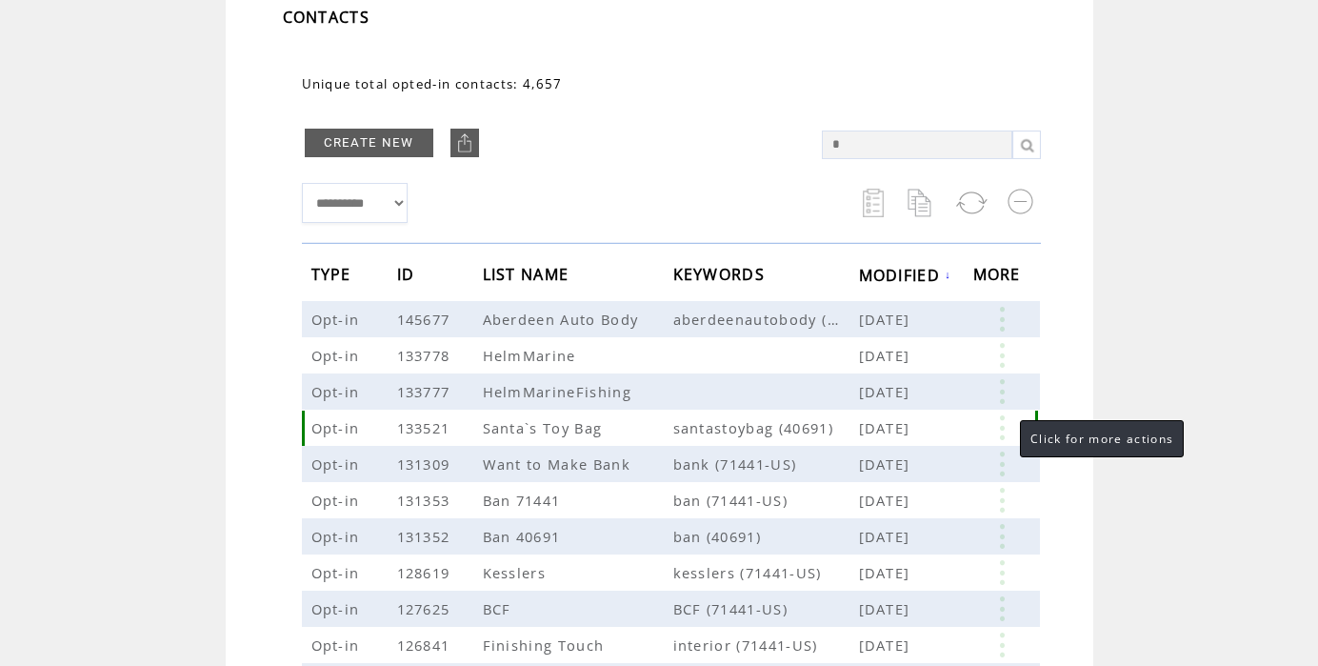
click at [1002, 425] on link at bounding box center [1001, 427] width 57 height 25
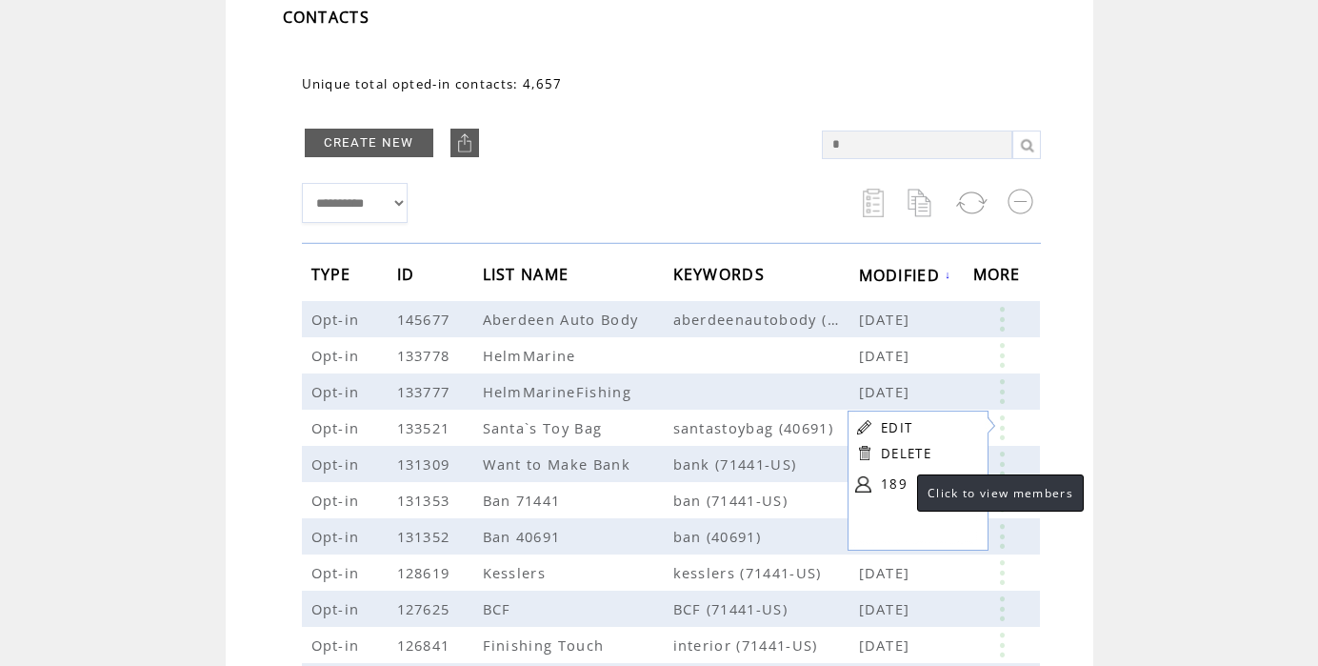
click at [898, 486] on link "189" at bounding box center [928, 484] width 95 height 29
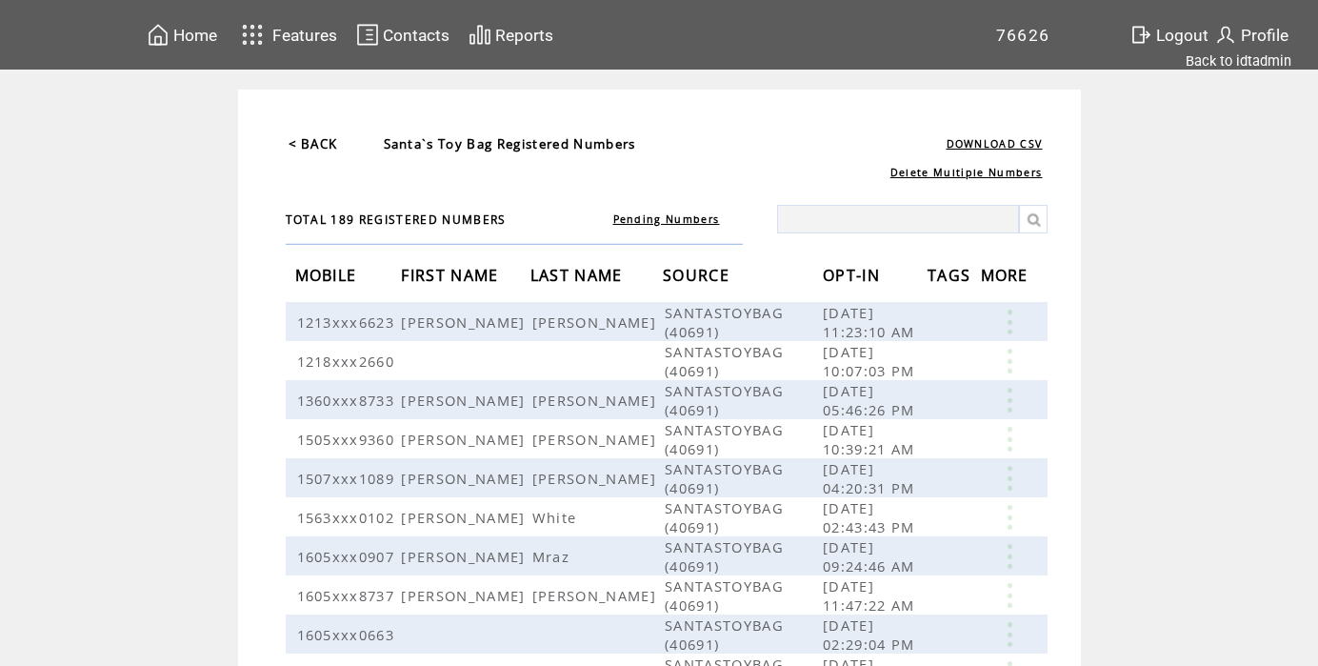
click at [326, 148] on link "< BACK" at bounding box center [314, 143] width 50 height 17
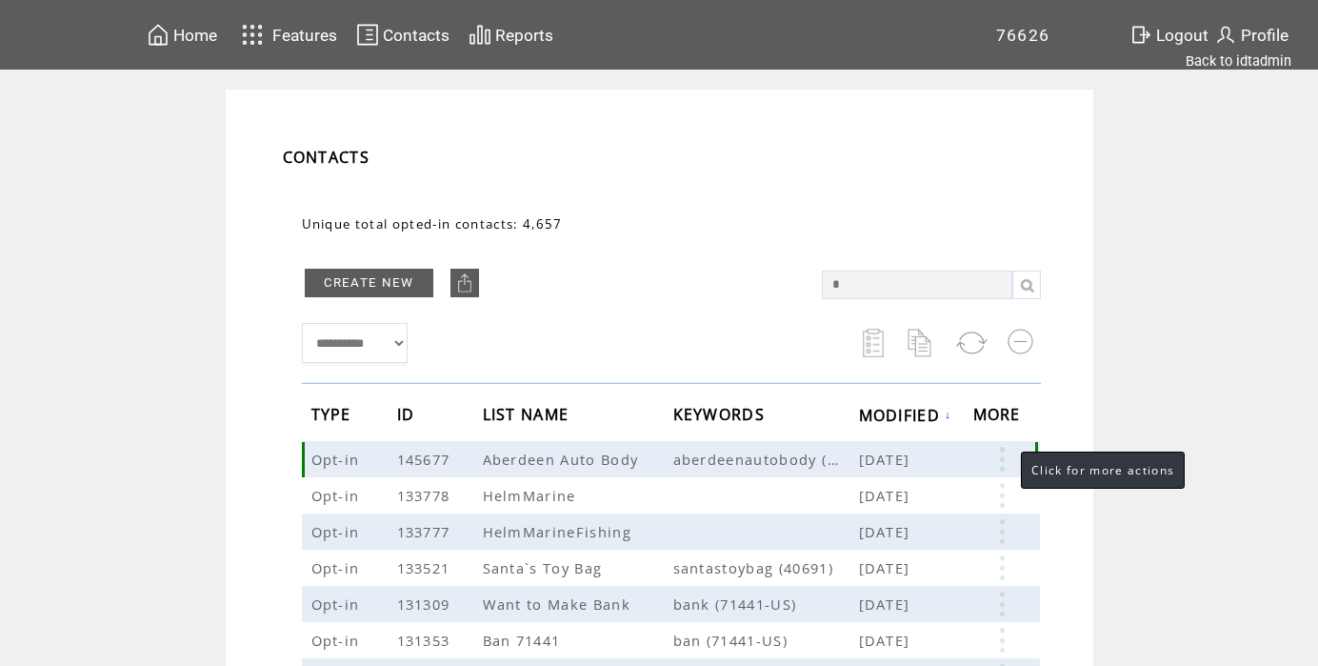
click at [1000, 455] on link at bounding box center [1001, 459] width 57 height 25
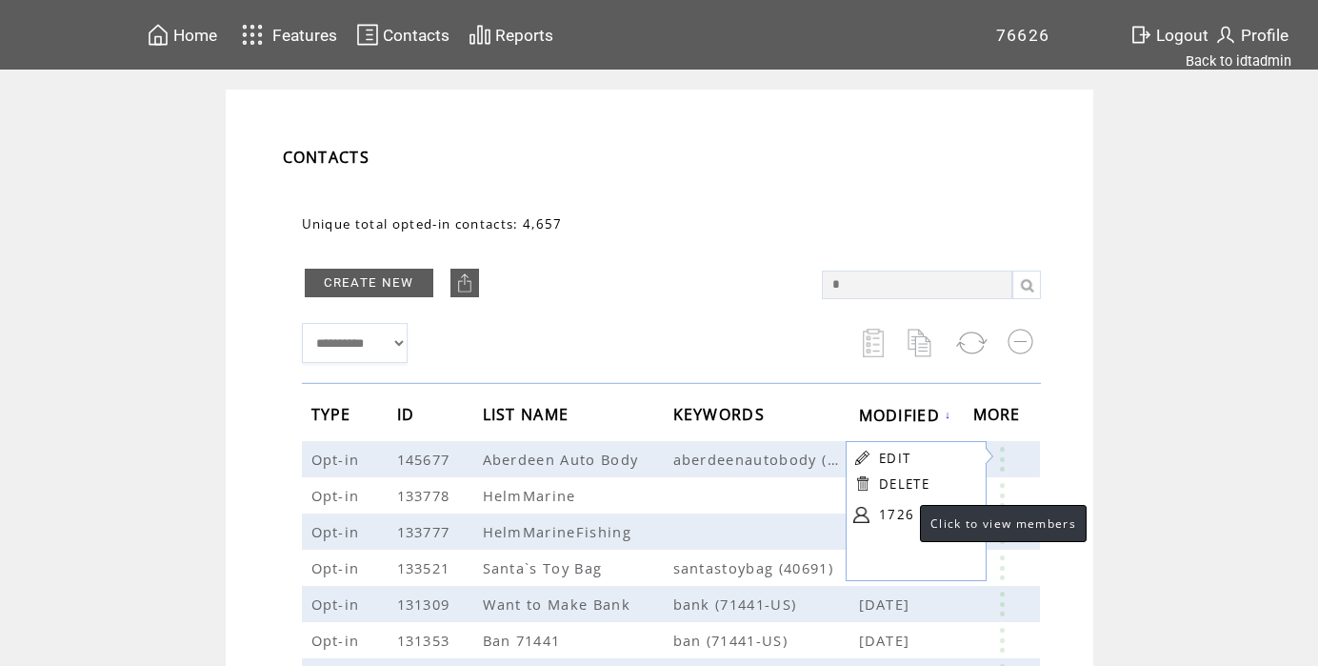
click at [902, 513] on link "1726" at bounding box center [926, 514] width 95 height 29
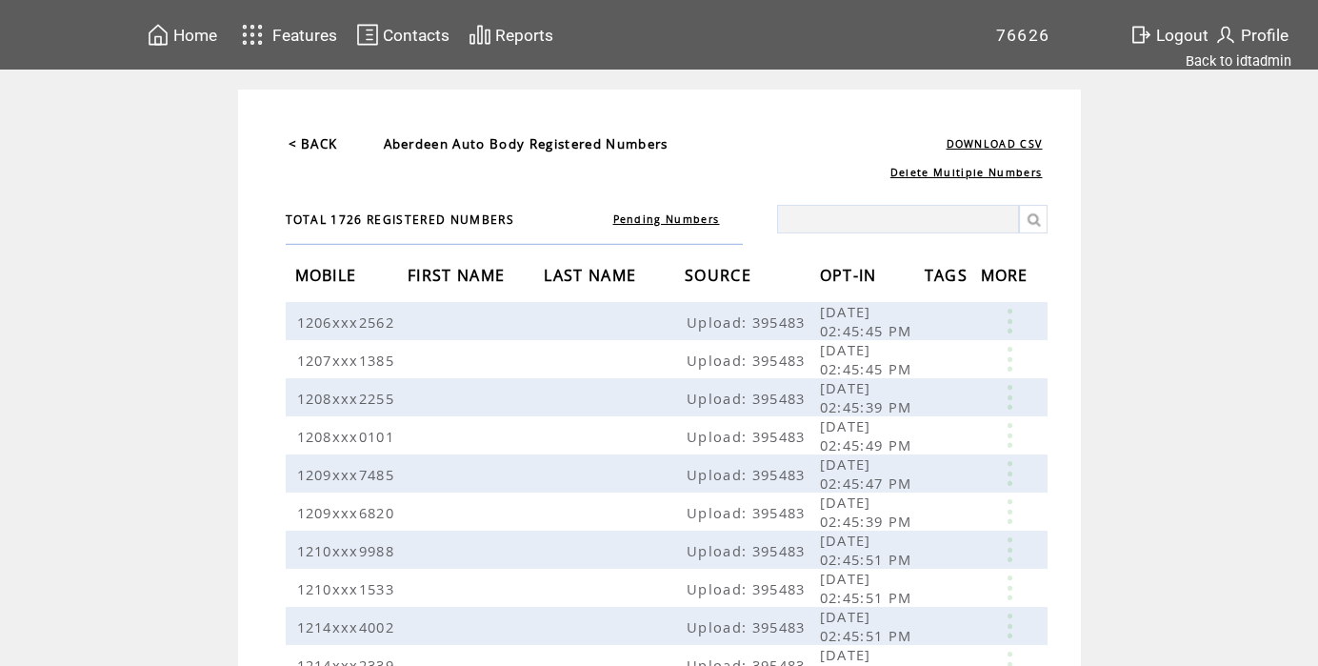
click at [320, 141] on link "< BACK" at bounding box center [314, 143] width 50 height 17
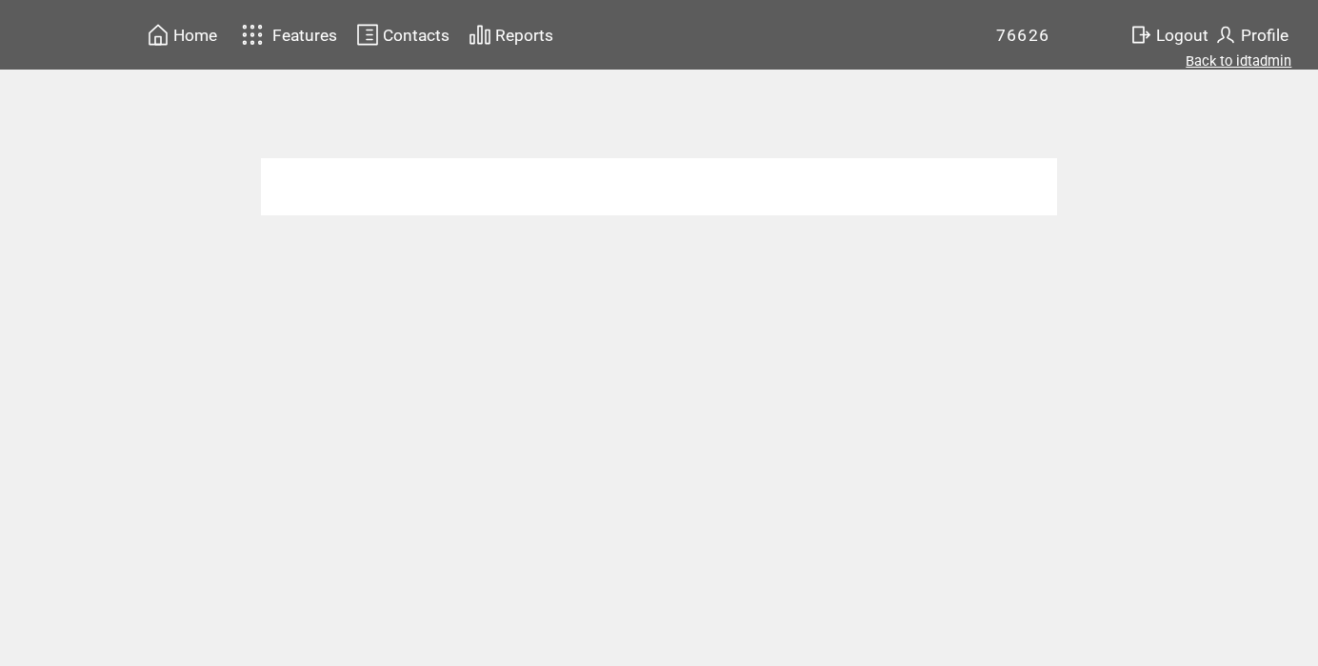
click at [1232, 62] on link "Back to idtadmin" at bounding box center [1239, 60] width 106 height 17
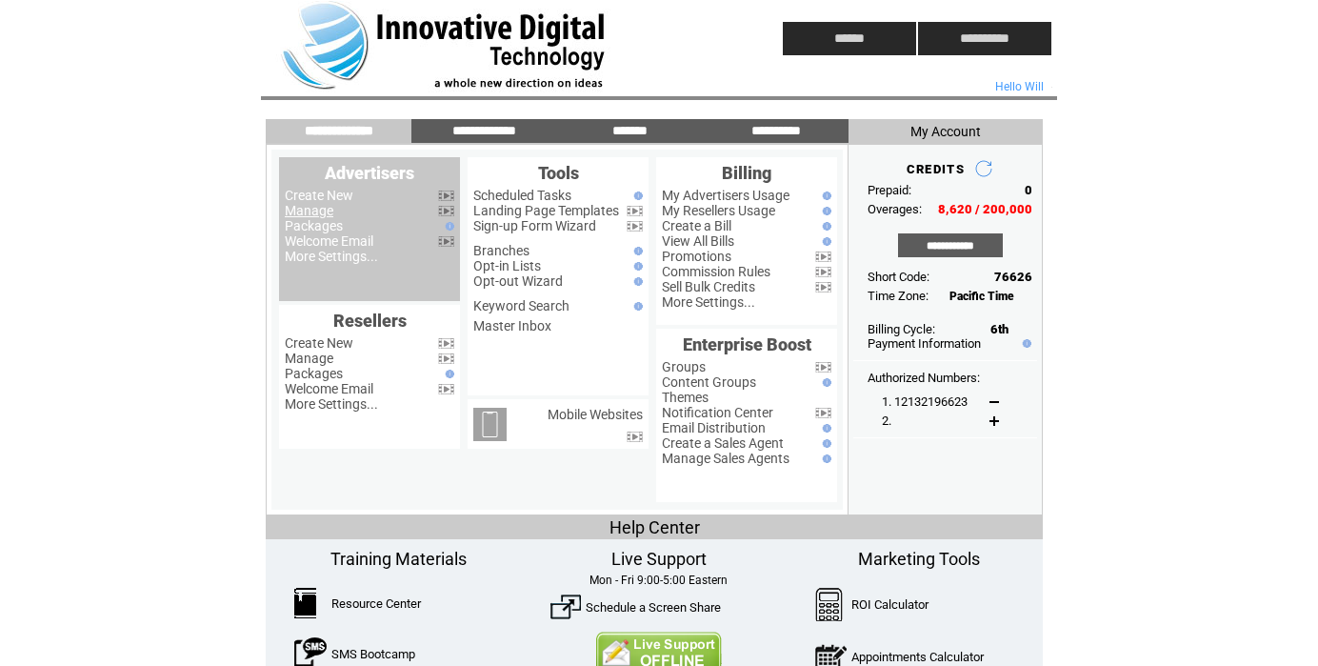
click at [314, 210] on link "Manage" at bounding box center [309, 210] width 49 height 15
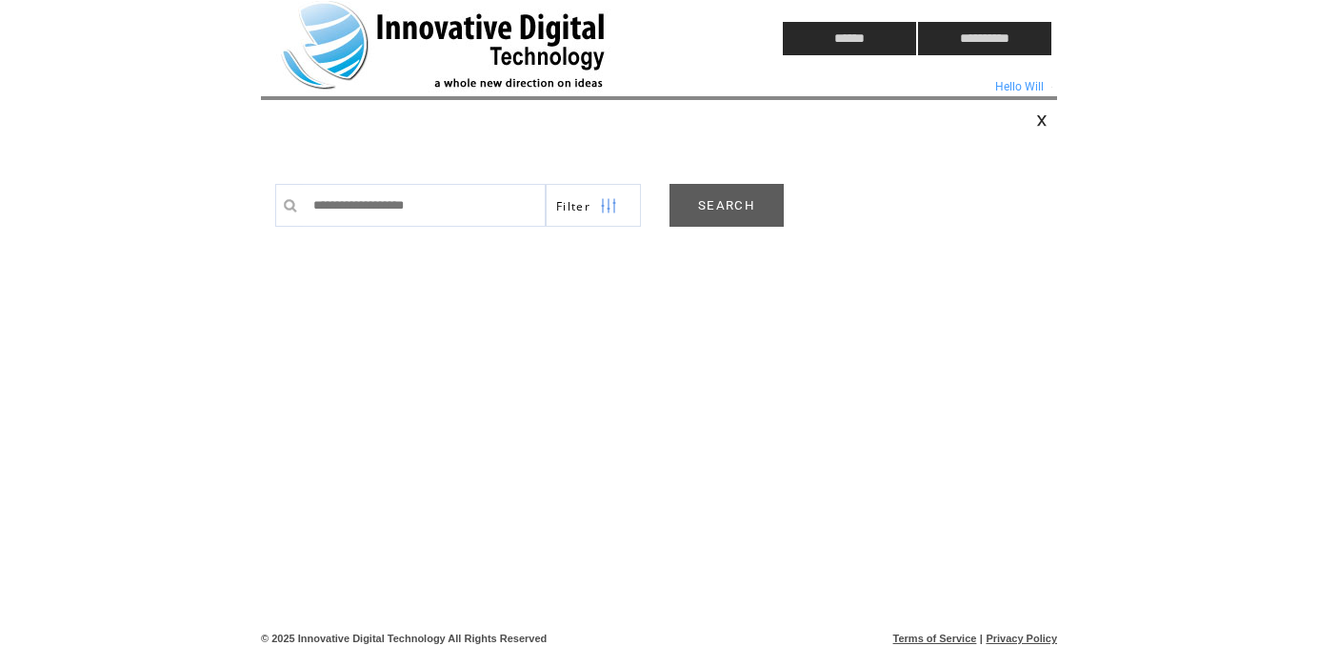
click at [737, 205] on link "SEARCH" at bounding box center [727, 205] width 114 height 43
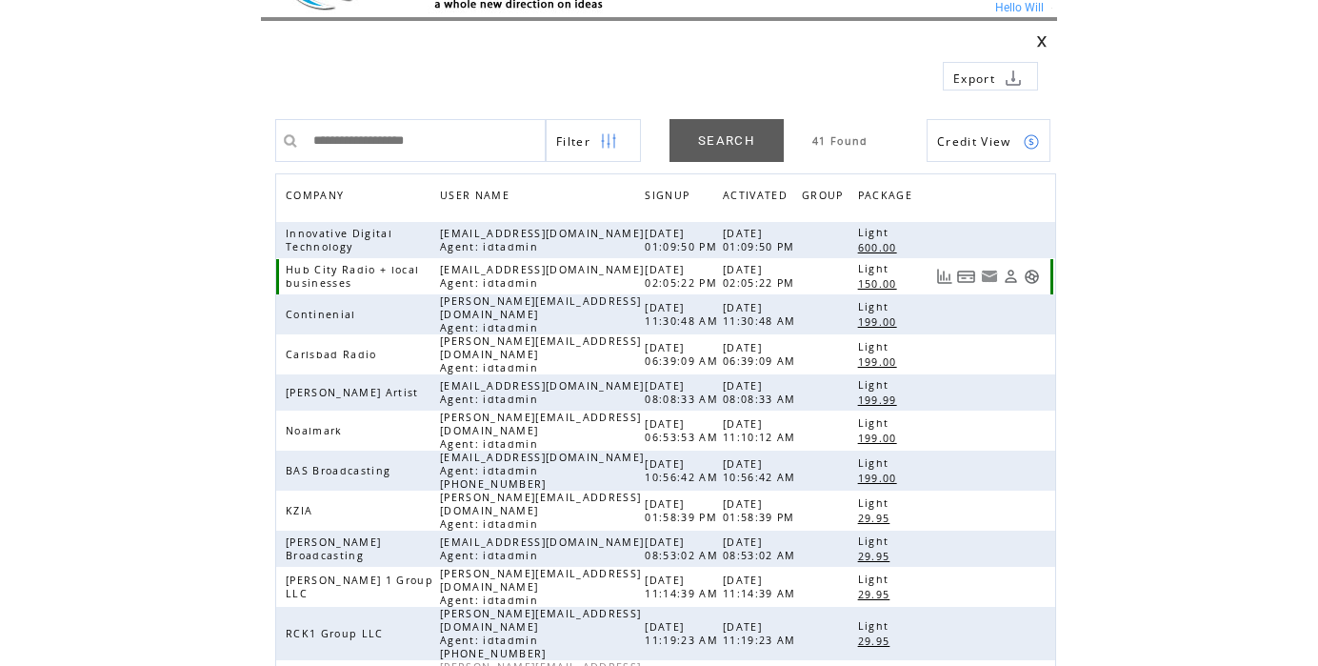
scroll to position [80, 0]
click at [1032, 237] on link at bounding box center [1032, 239] width 16 height 16
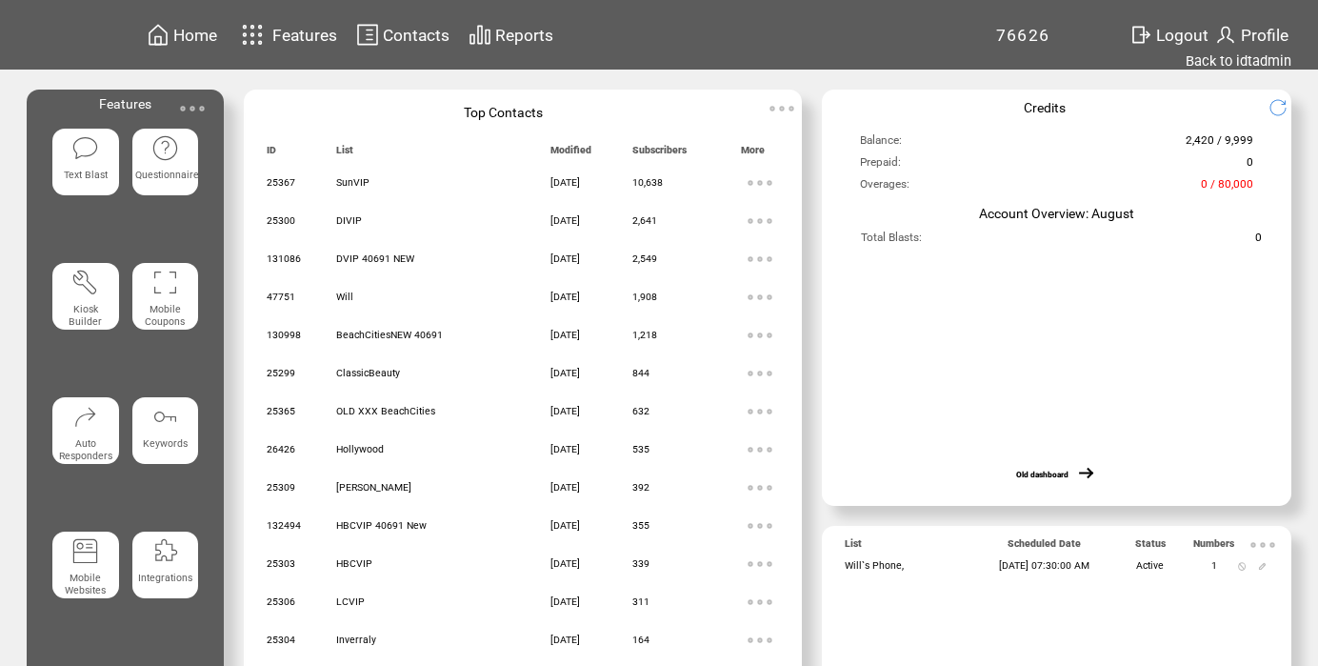
click at [408, 31] on span "Contacts" at bounding box center [416, 35] width 67 height 19
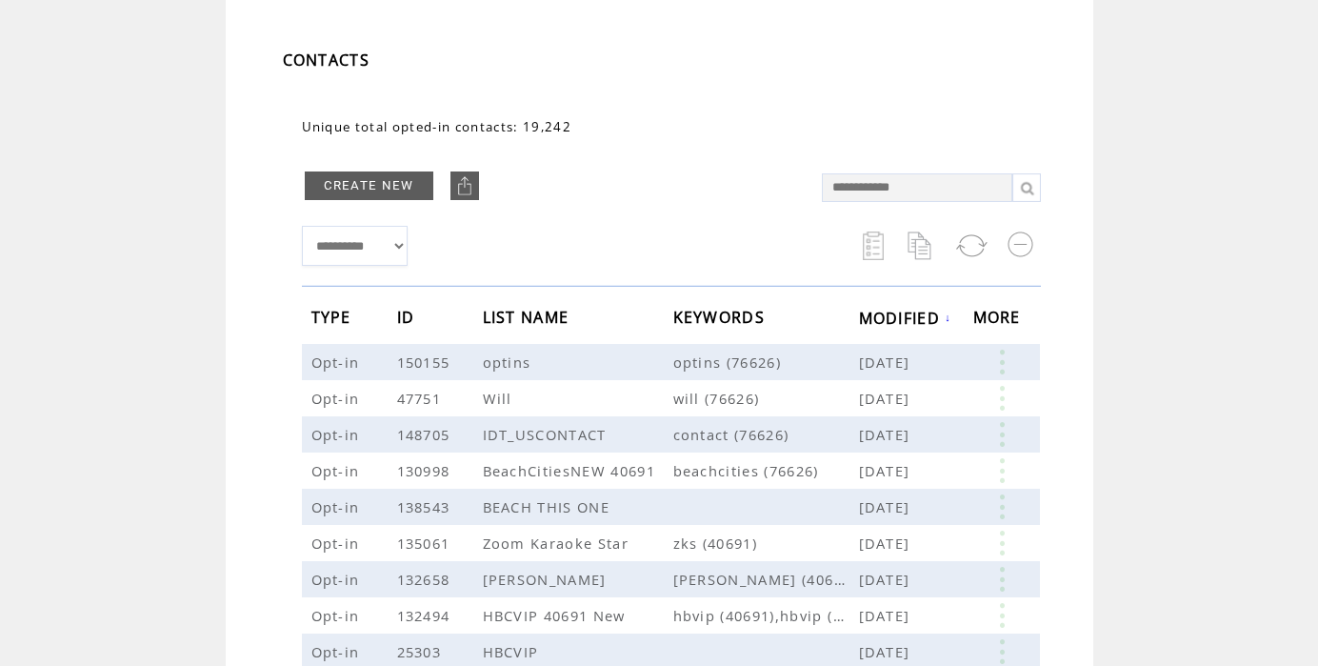
scroll to position [98, 0]
click at [995, 365] on link at bounding box center [1001, 361] width 57 height 25
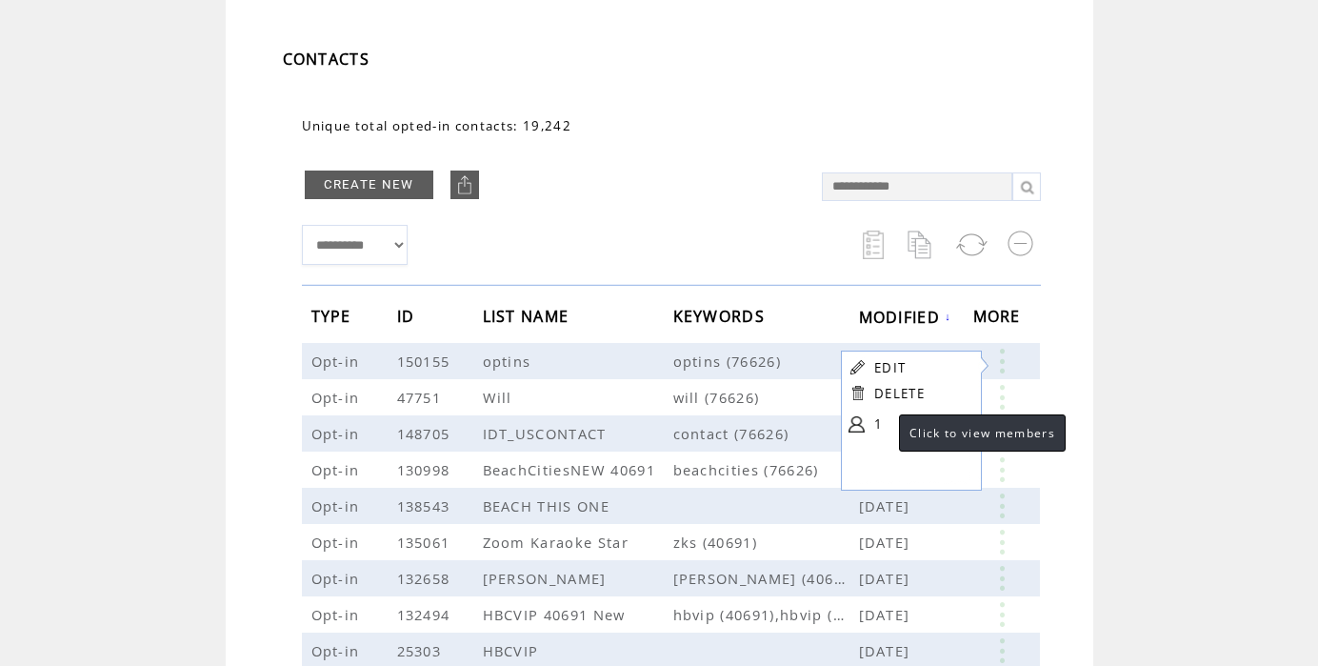
click at [880, 424] on link "1" at bounding box center [921, 424] width 95 height 29
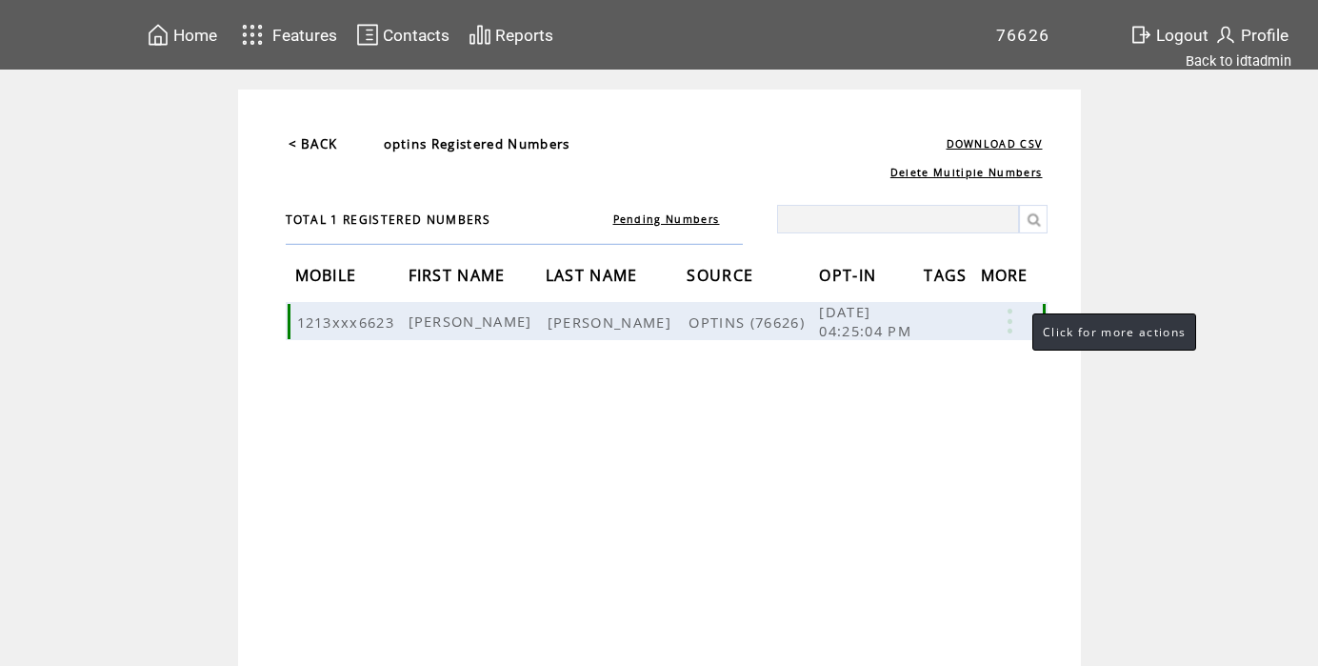
click at [1009, 320] on link at bounding box center [1009, 321] width 57 height 25
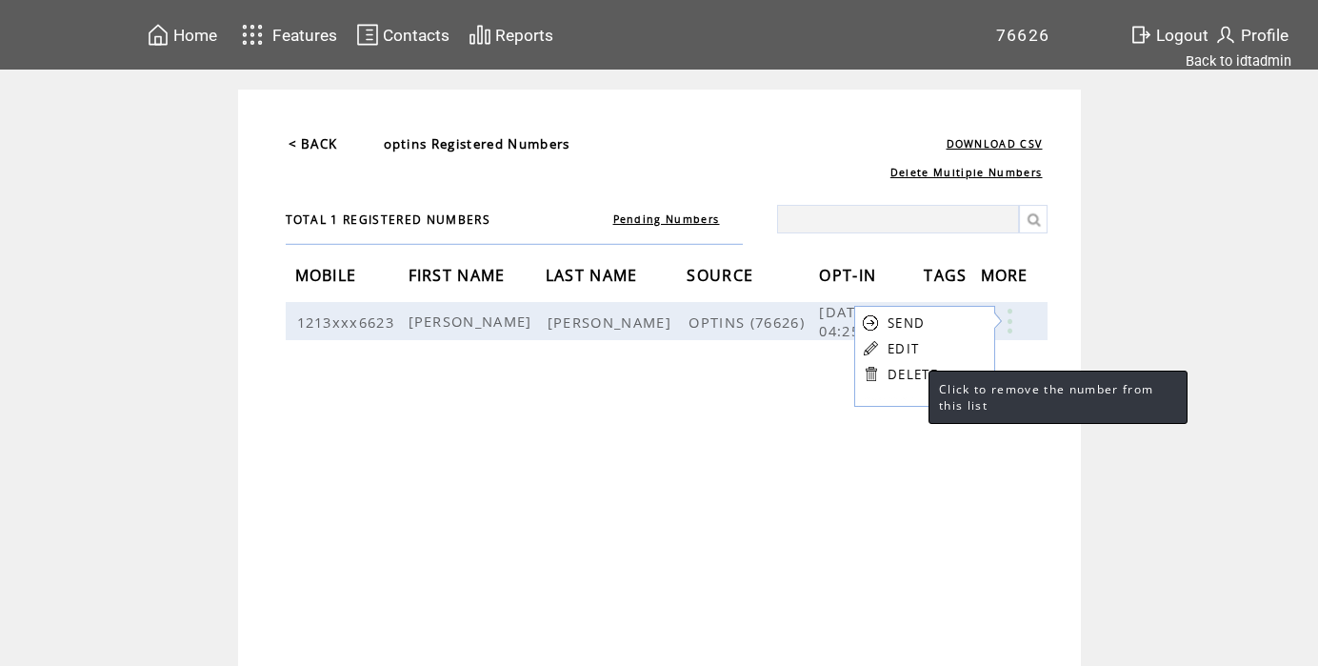
click at [910, 370] on link "DELETE" at bounding box center [913, 374] width 50 height 17
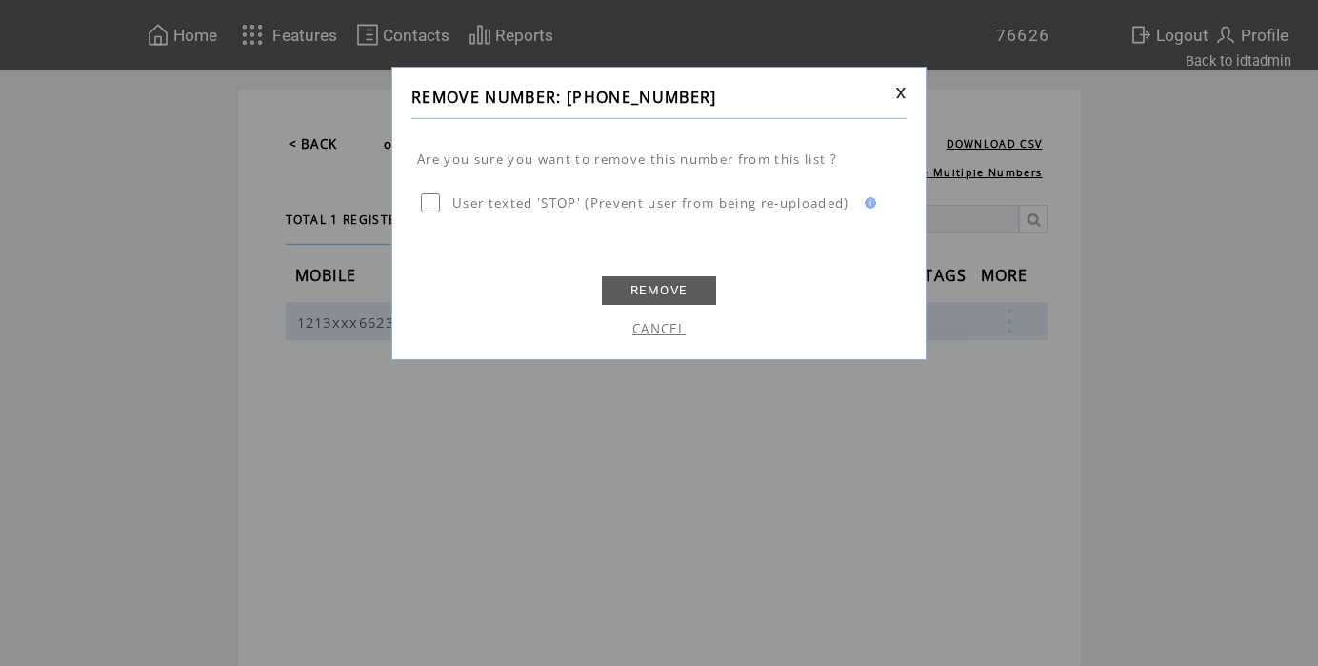
click at [677, 285] on link "REMOVE" at bounding box center [659, 290] width 114 height 29
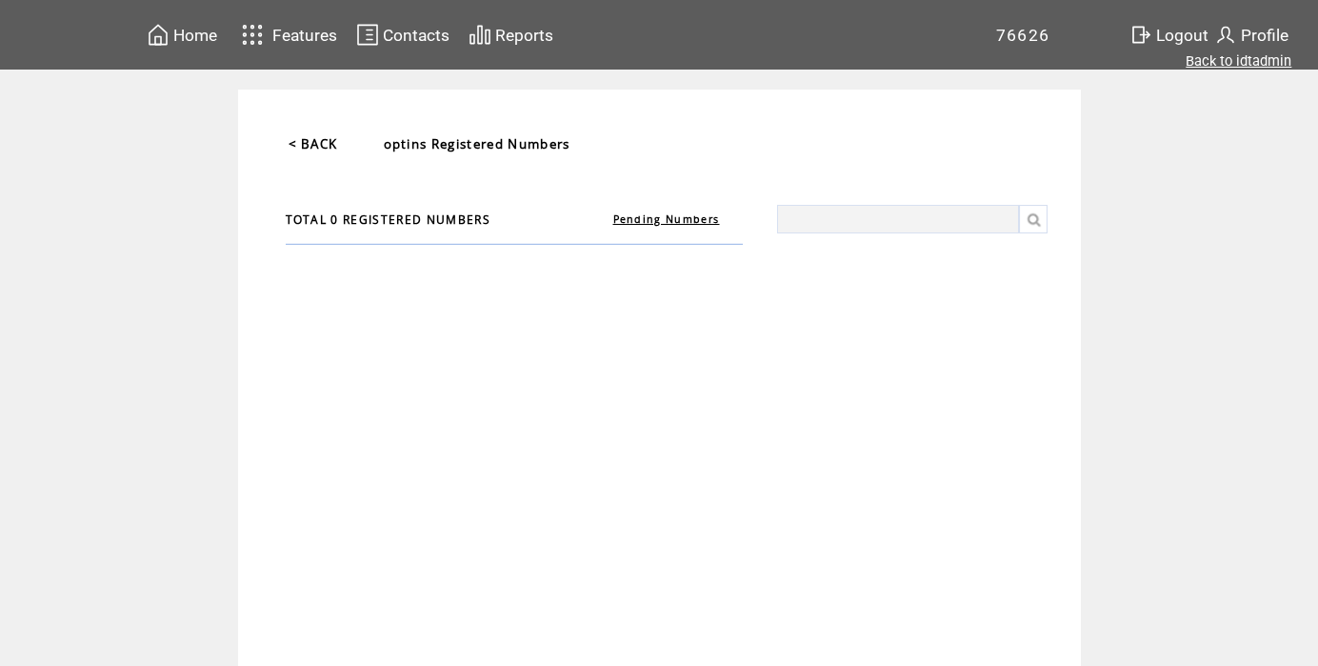
click at [1218, 63] on link "Back to idtadmin" at bounding box center [1239, 60] width 106 height 17
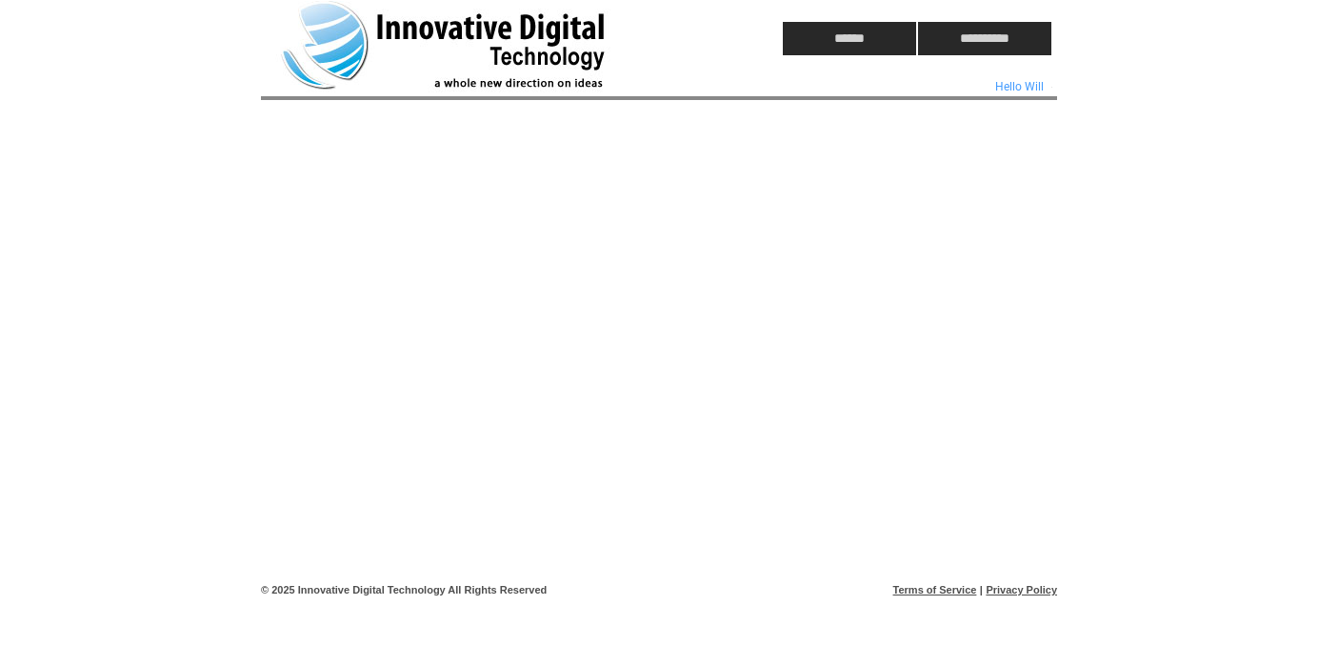
click at [340, 45] on td at bounding box center [486, 38] width 451 height 77
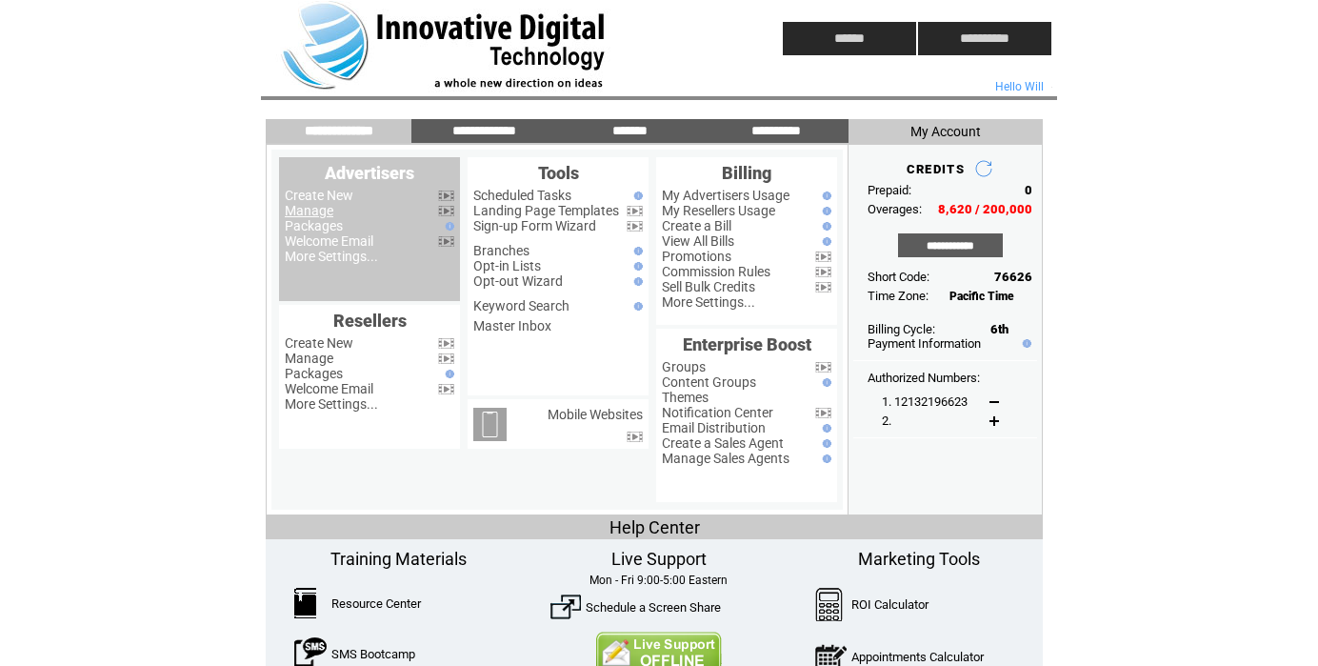
click at [309, 211] on link "Manage" at bounding box center [309, 210] width 49 height 15
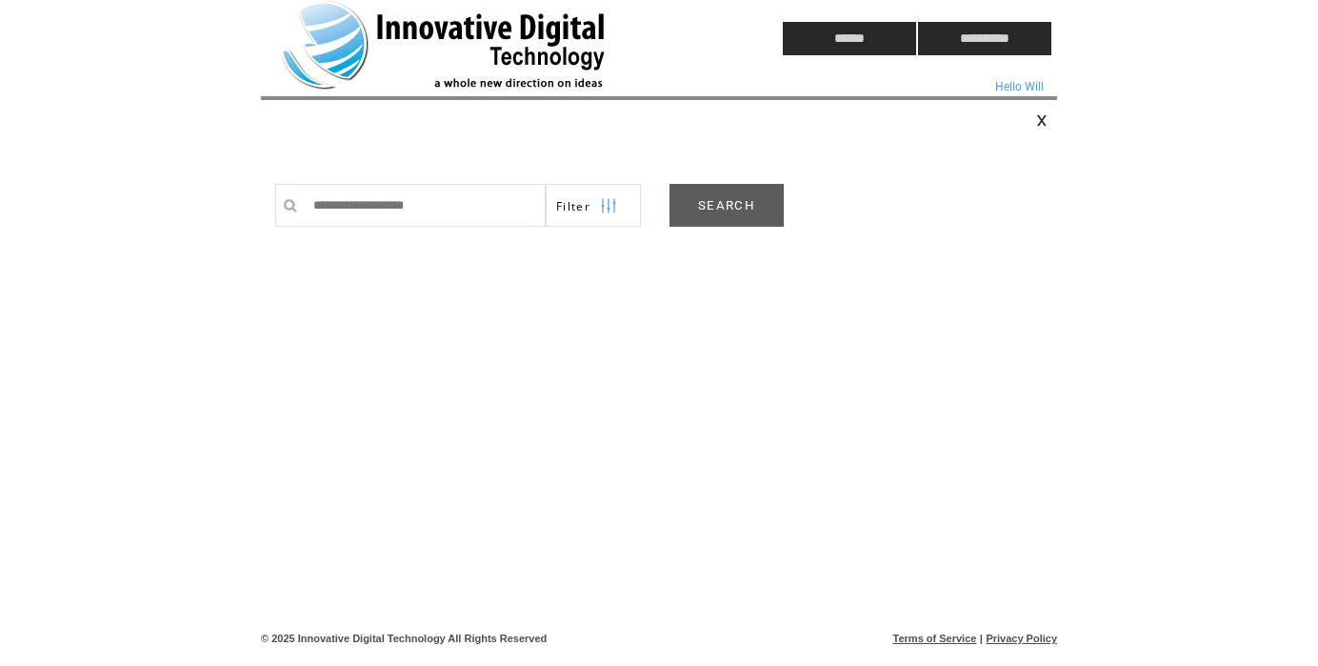
click at [723, 203] on link "SEARCH" at bounding box center [727, 205] width 114 height 43
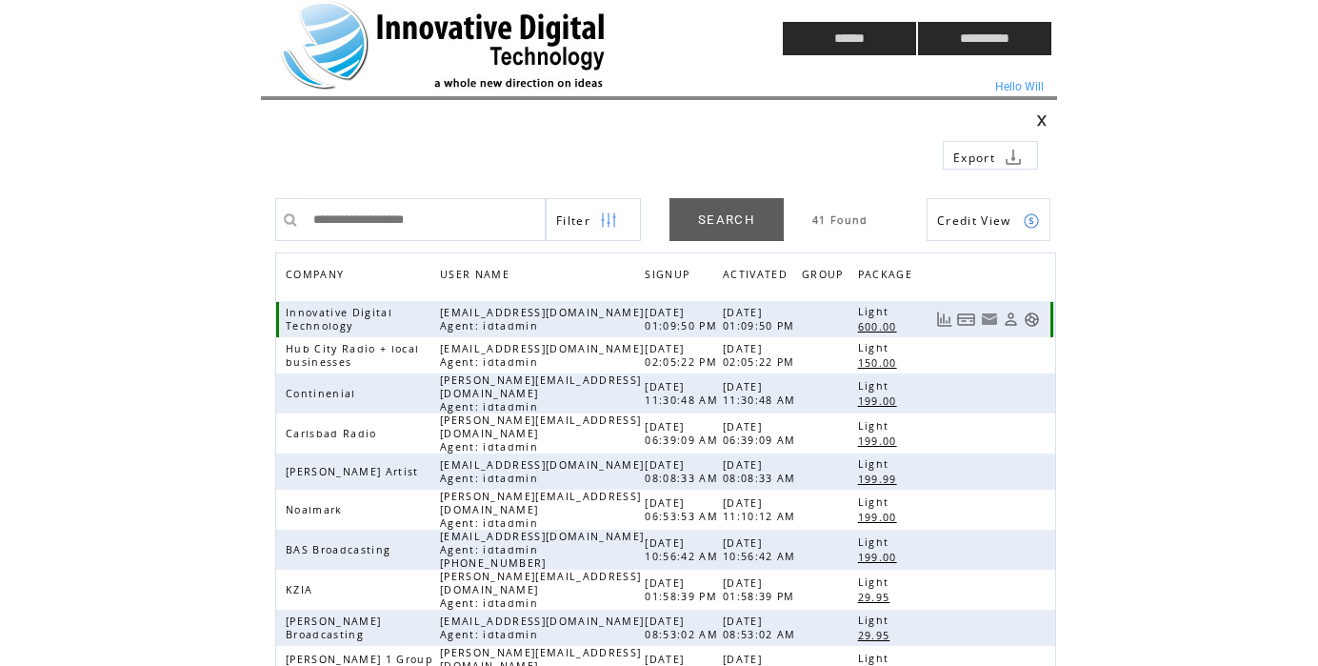
click at [1032, 313] on link at bounding box center [1032, 319] width 16 height 16
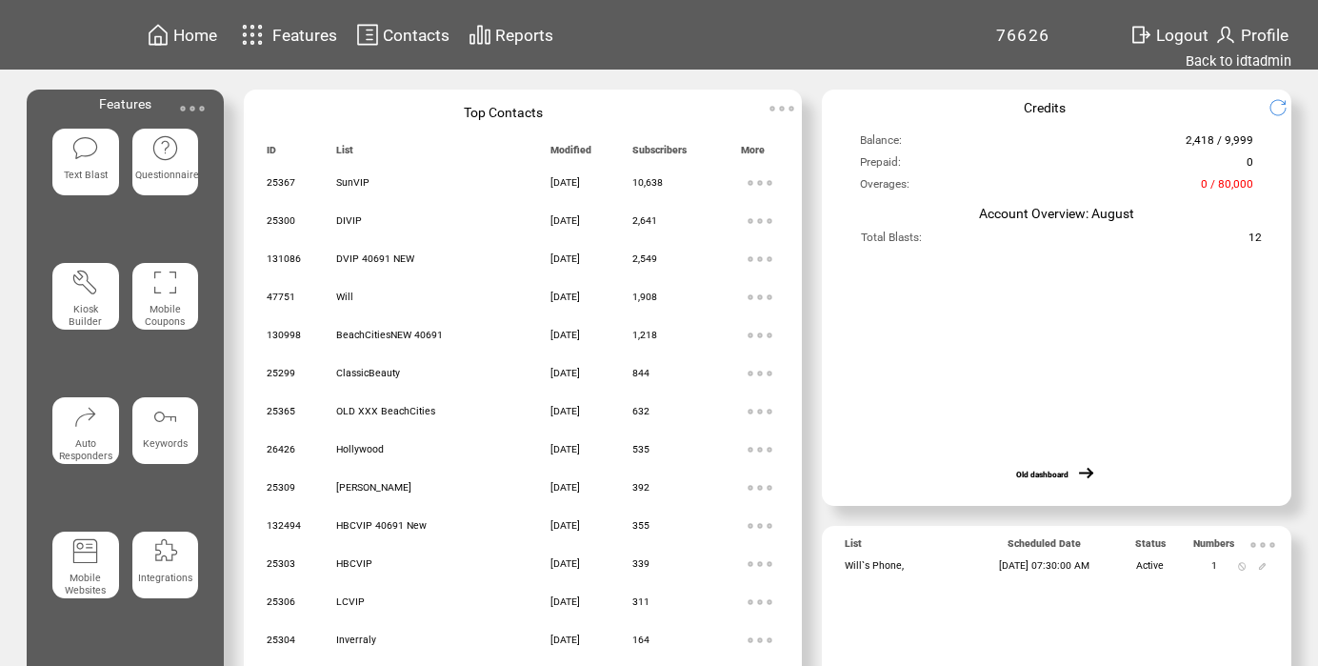
click at [415, 33] on span "Contacts" at bounding box center [416, 35] width 67 height 19
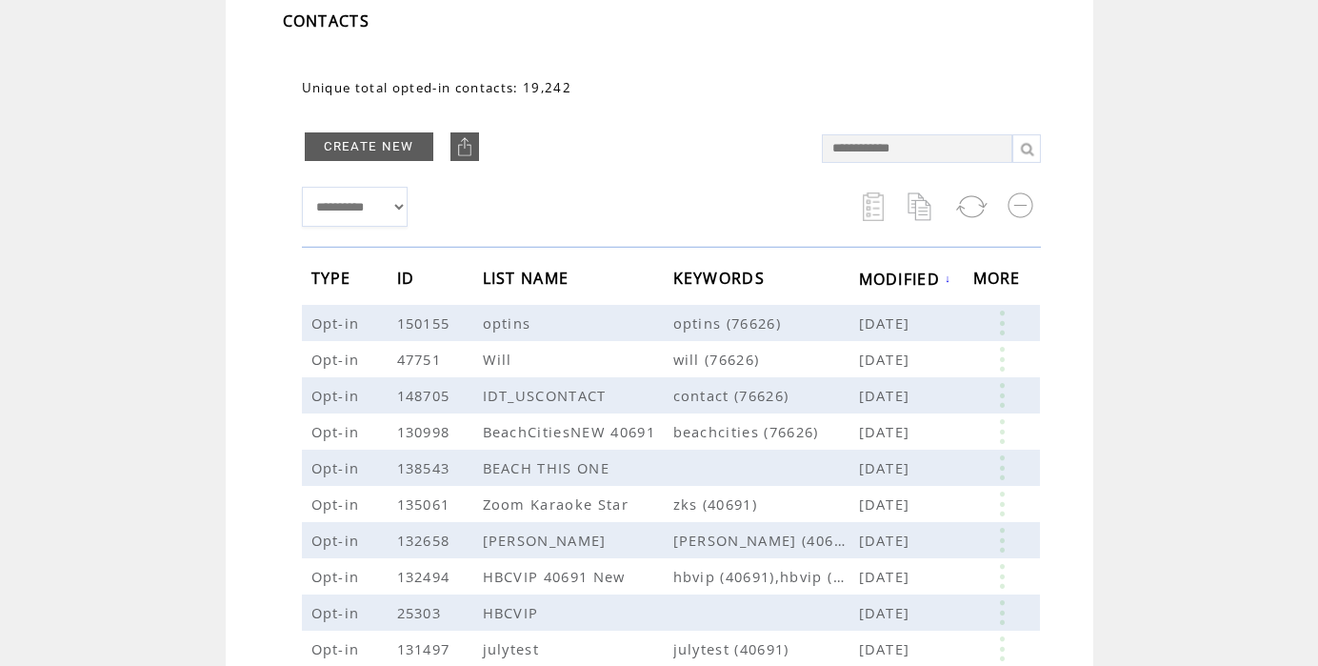
scroll to position [141, 0]
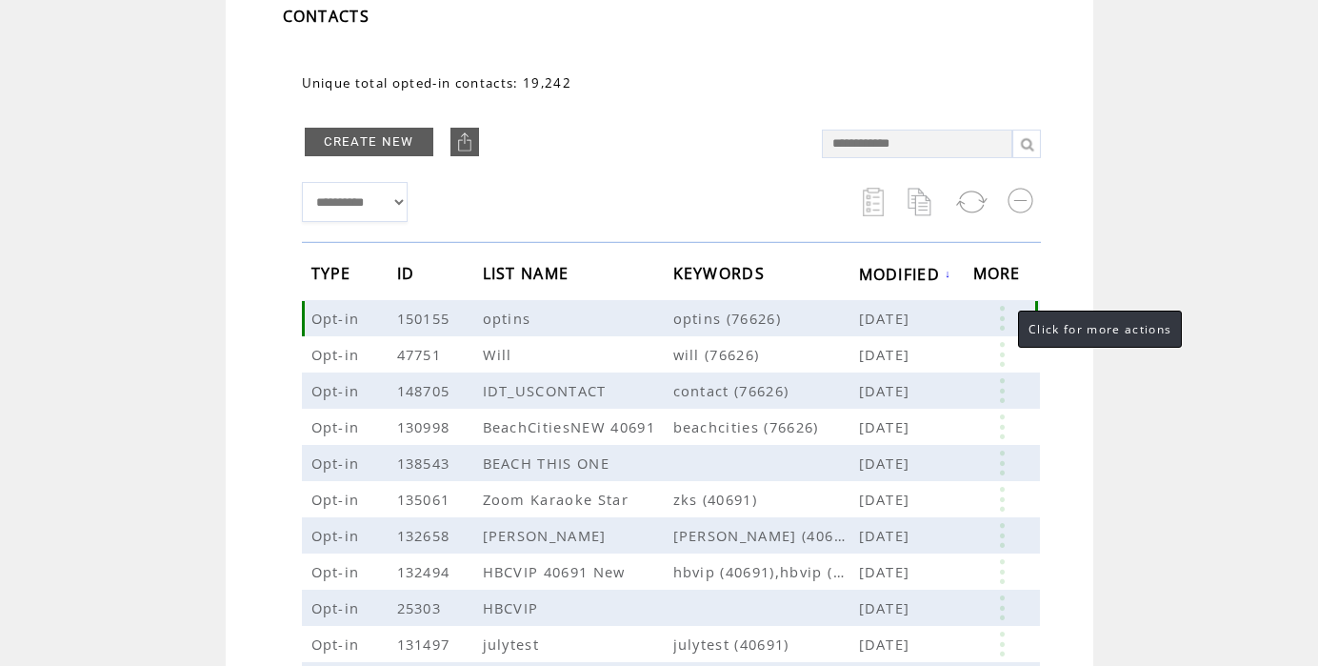
click at [999, 315] on link at bounding box center [1001, 318] width 57 height 25
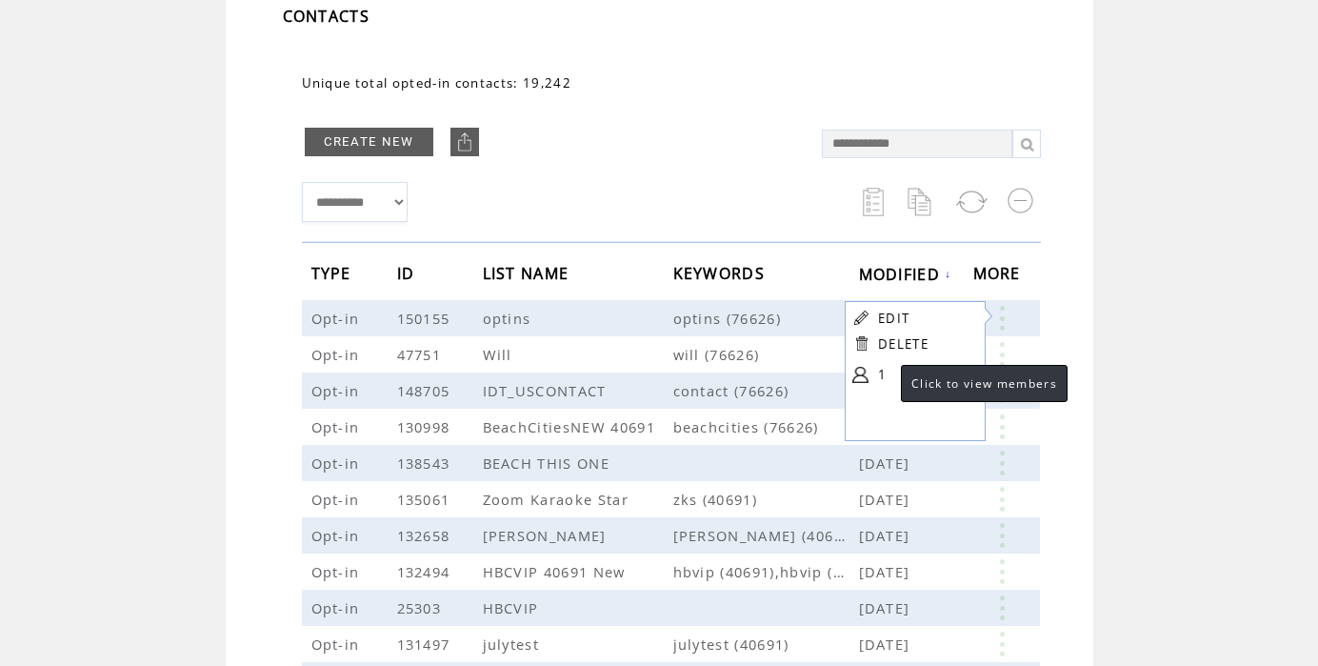
click at [881, 370] on link "1" at bounding box center [925, 374] width 95 height 29
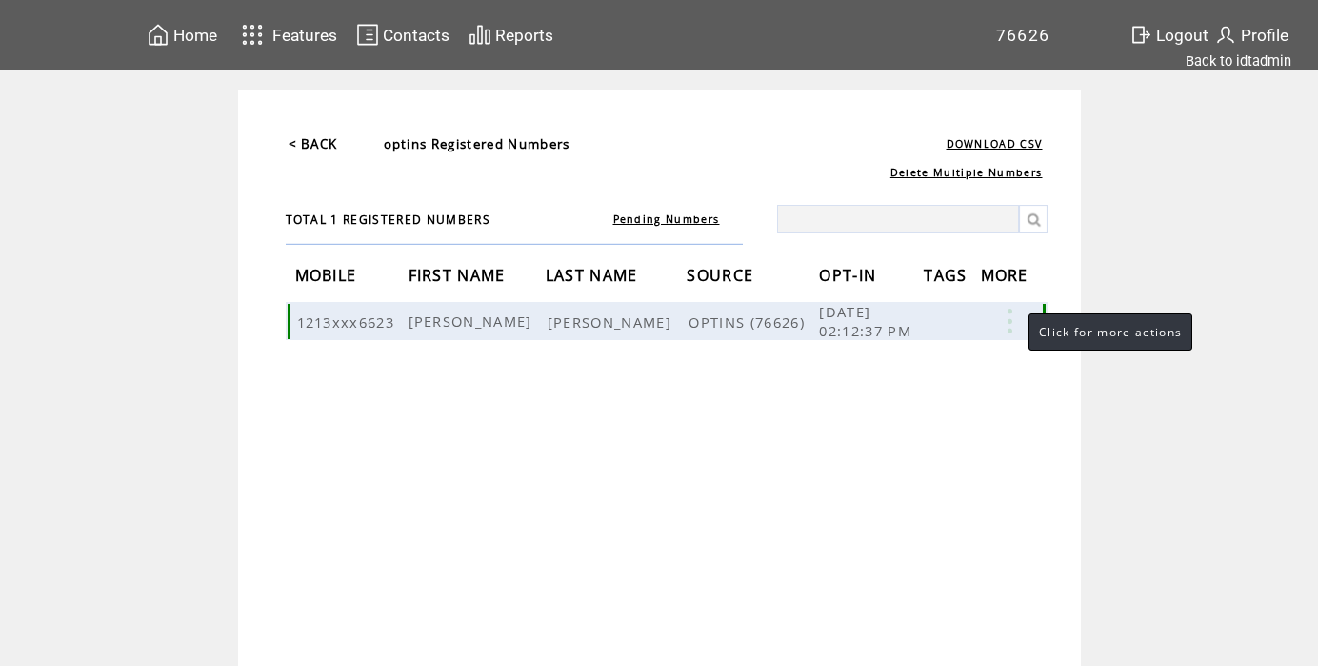
click at [1010, 315] on link at bounding box center [1009, 321] width 57 height 25
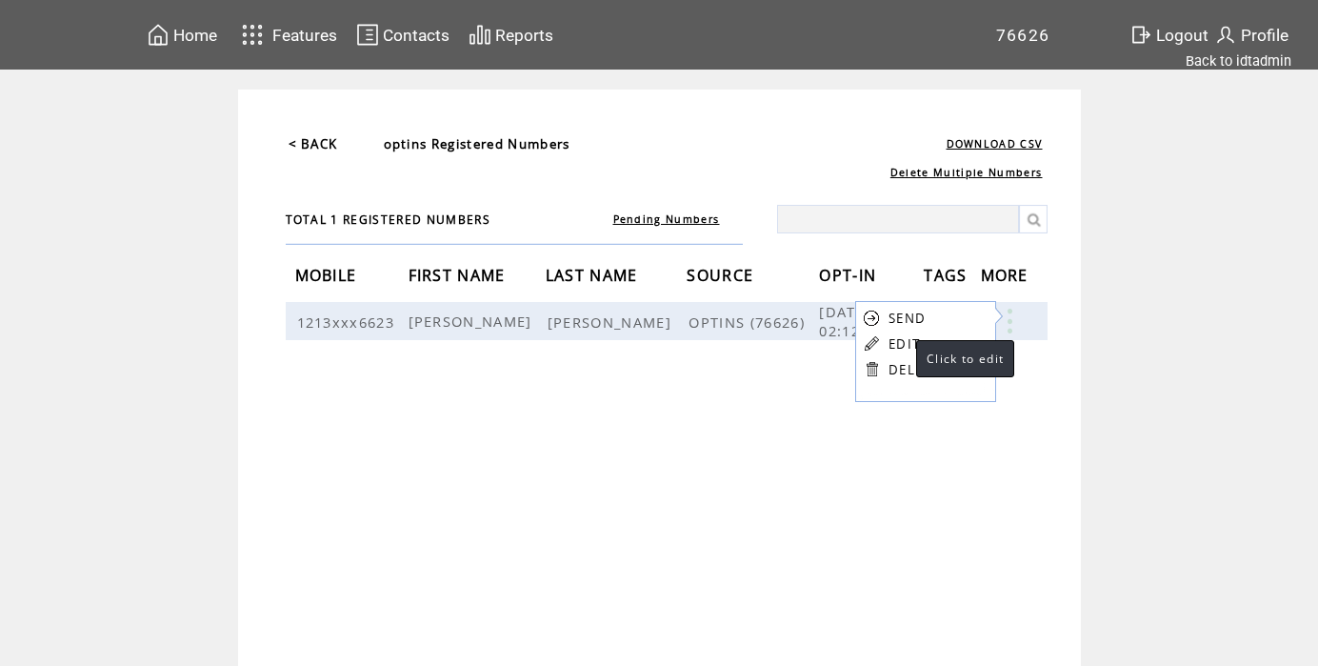
click at [897, 340] on link "EDIT" at bounding box center [904, 343] width 31 height 17
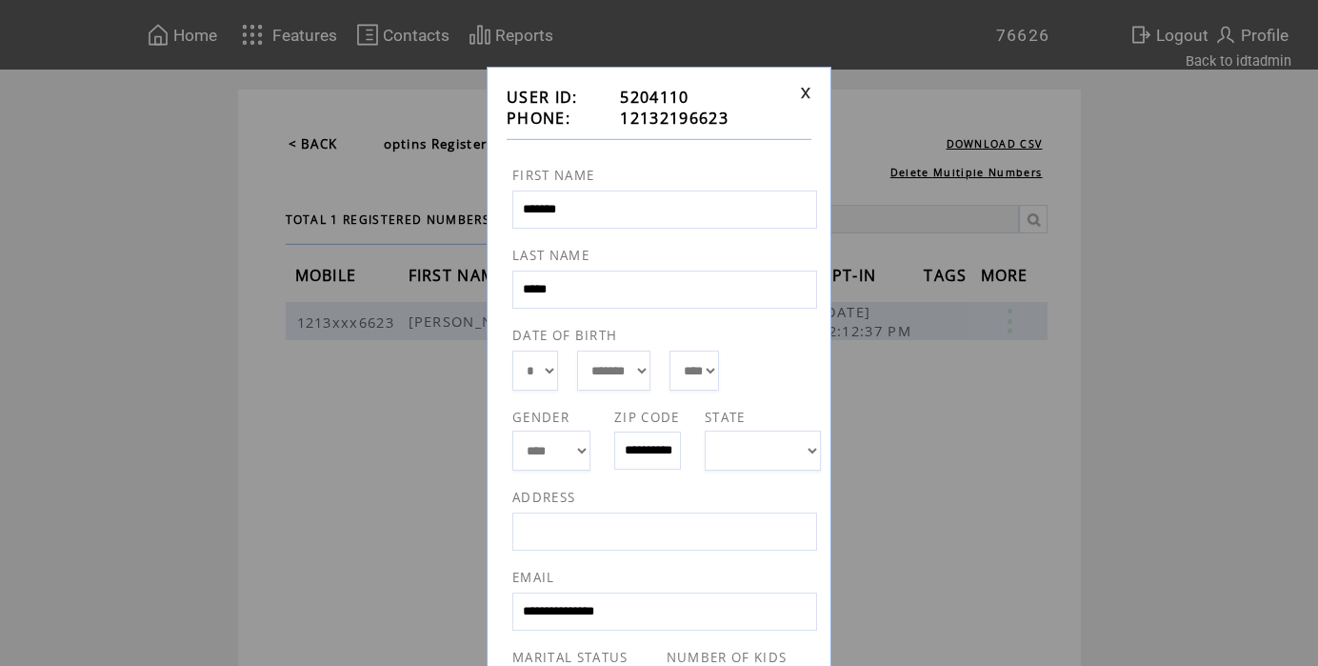
click at [807, 91] on link at bounding box center [805, 93] width 11 height 12
